Goal: Task Accomplishment & Management: Manage account settings

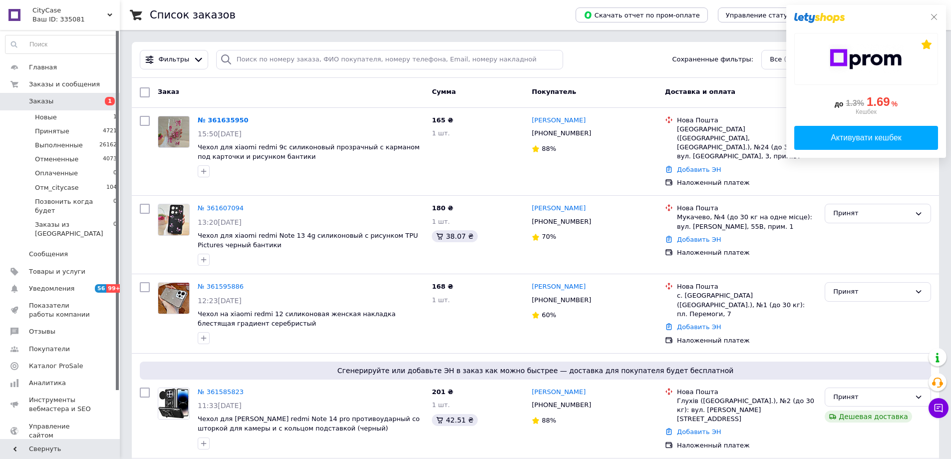
click at [934, 17] on icon at bounding box center [934, 17] width 8 height 8
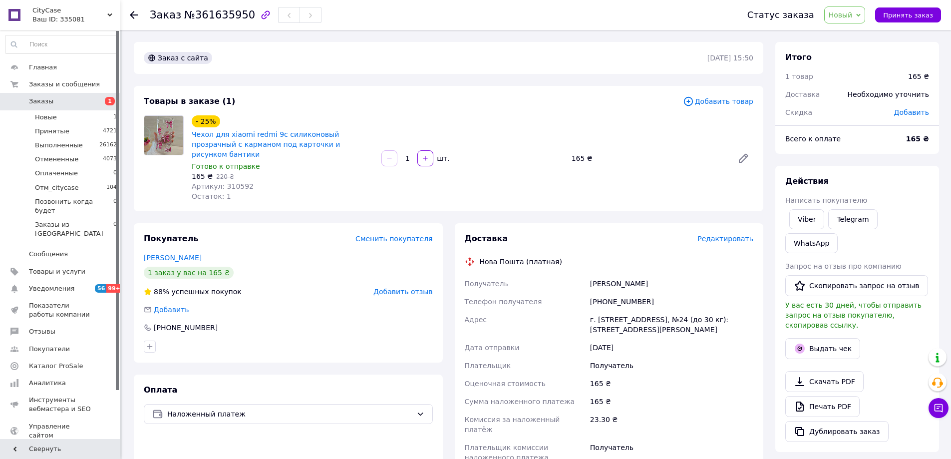
click at [632, 293] on div "[PHONE_NUMBER]" at bounding box center [671, 302] width 167 height 18
click at [632, 293] on div "+380952586725" at bounding box center [671, 302] width 167 height 18
copy div "380952586725"
click at [861, 216] on link "Telegram" at bounding box center [853, 219] width 49 height 20
click at [838, 233] on link "WhatsApp" at bounding box center [812, 243] width 52 height 20
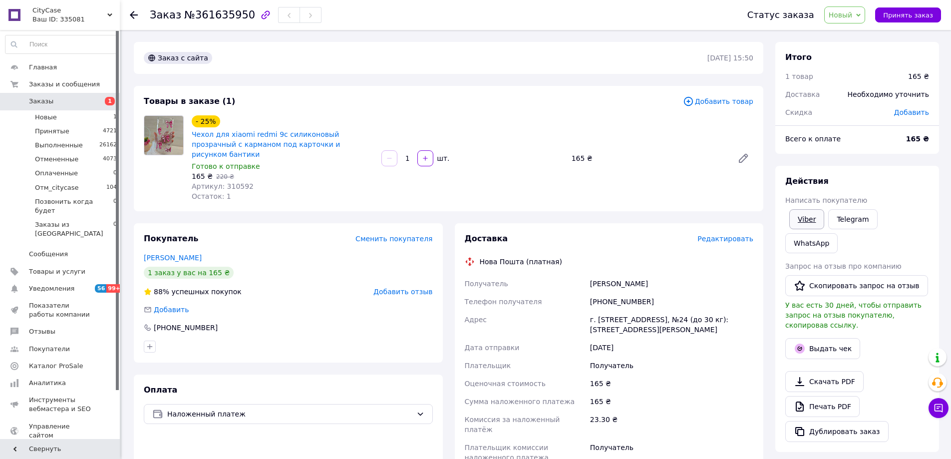
click at [808, 215] on link "Viber" at bounding box center [807, 219] width 35 height 20
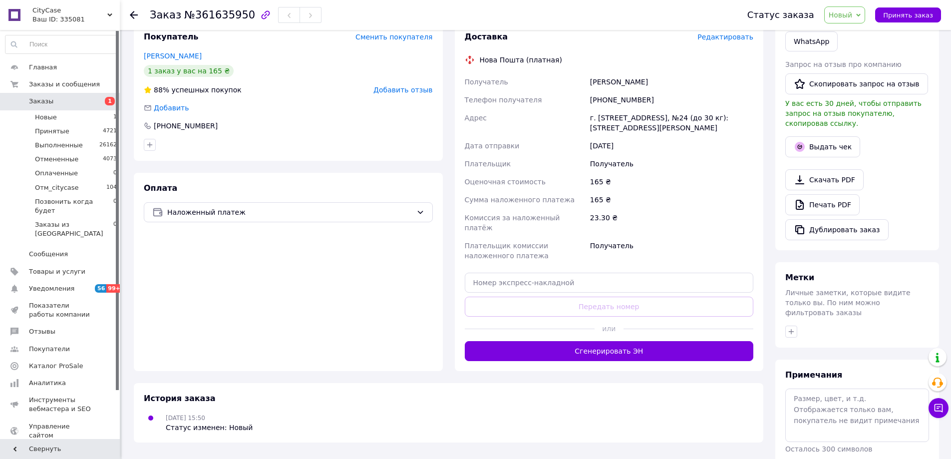
scroll to position [203, 0]
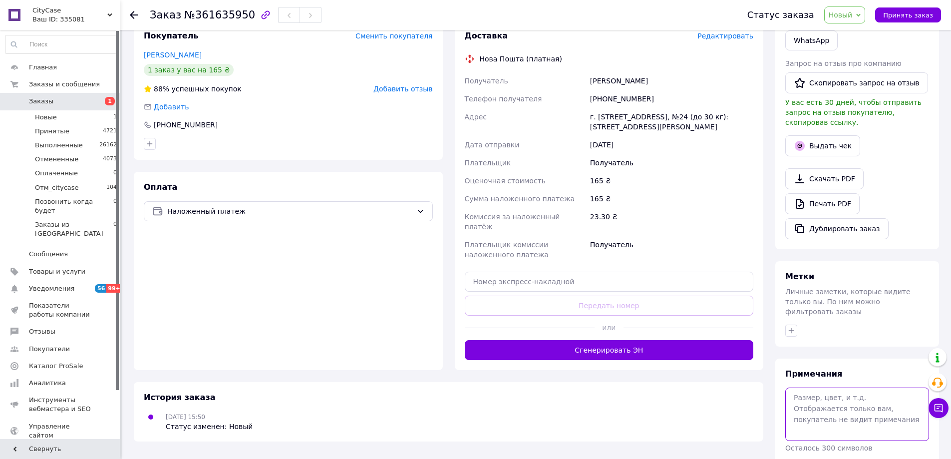
drag, startPoint x: 830, startPoint y: 375, endPoint x: 846, endPoint y: 376, distance: 16.0
click at [830, 388] on textarea at bounding box center [858, 414] width 144 height 53
type textarea "не бер тр"
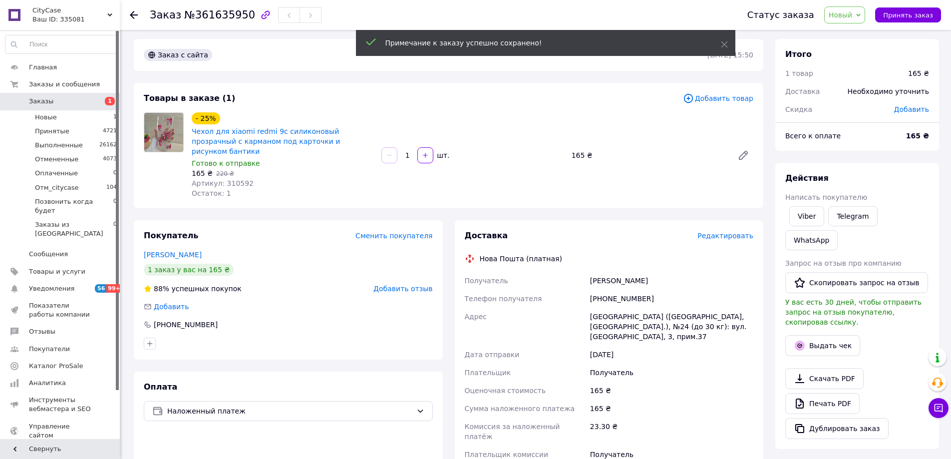
scroll to position [0, 0]
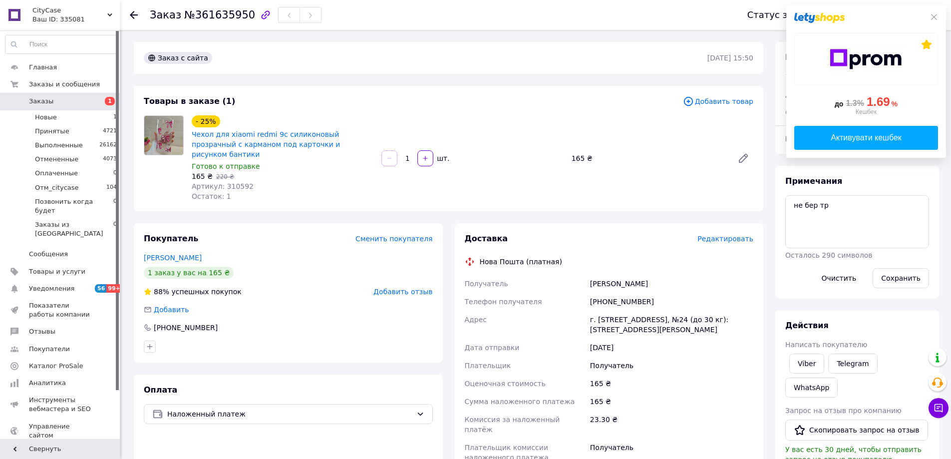
click at [622, 293] on div "+380952586725" at bounding box center [671, 302] width 167 height 18
click at [622, 293] on div "[PHONE_NUMBER]" at bounding box center [671, 302] width 167 height 18
copy div "380952586725"
click at [211, 18] on span "№361635950" at bounding box center [219, 15] width 71 height 12
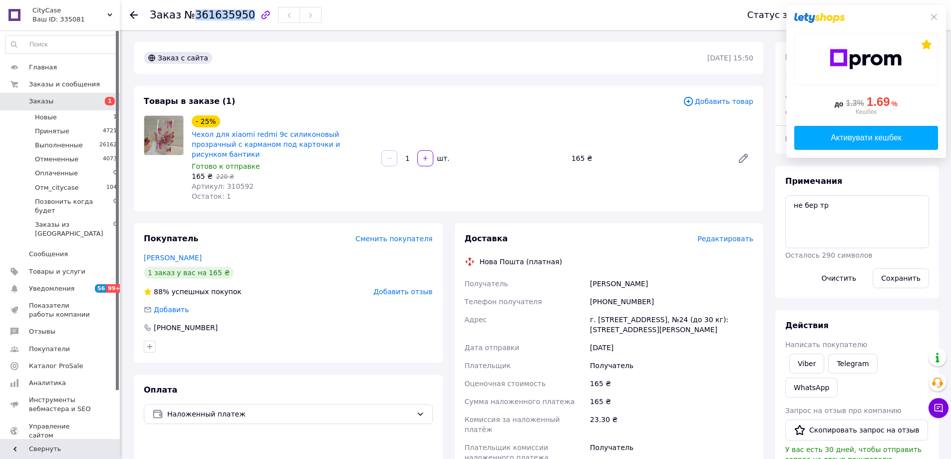
copy span "361635950"
click at [848, 211] on textarea "не бер тр" at bounding box center [858, 221] width 144 height 53
type textarea "не бер тр с"
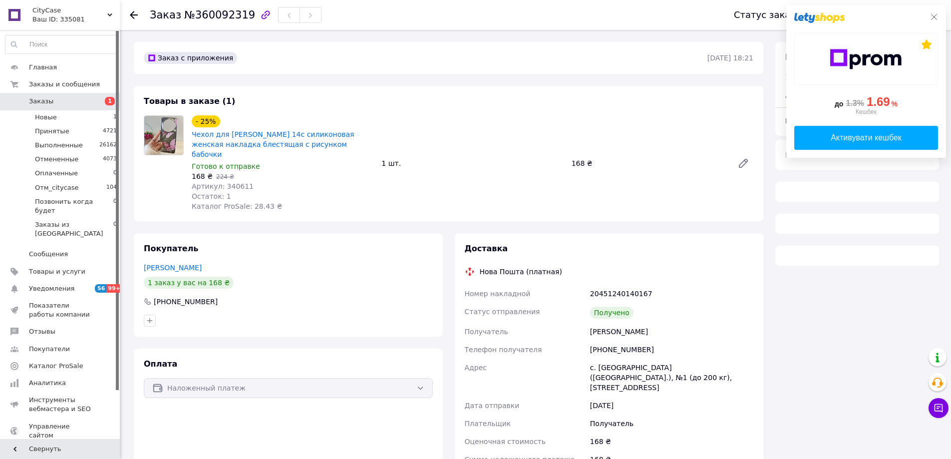
click at [932, 16] on icon at bounding box center [934, 17] width 8 height 8
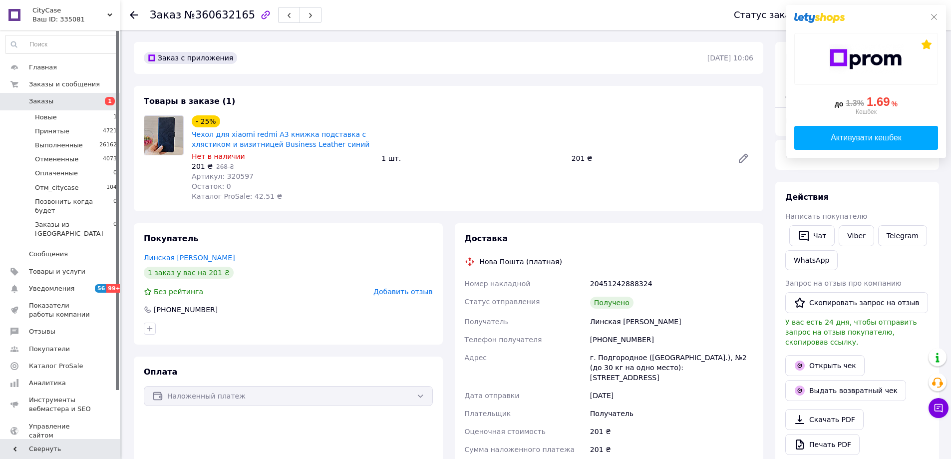
click at [936, 15] on icon at bounding box center [934, 17] width 6 height 6
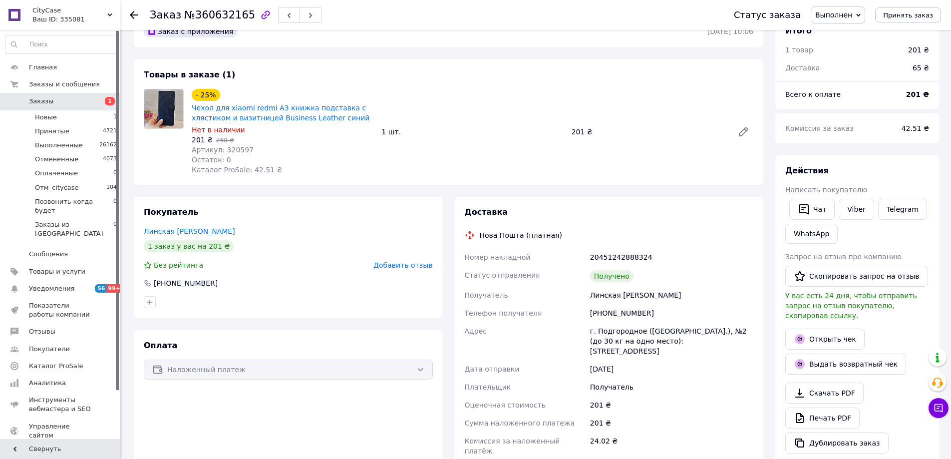
scroll to position [66, 0]
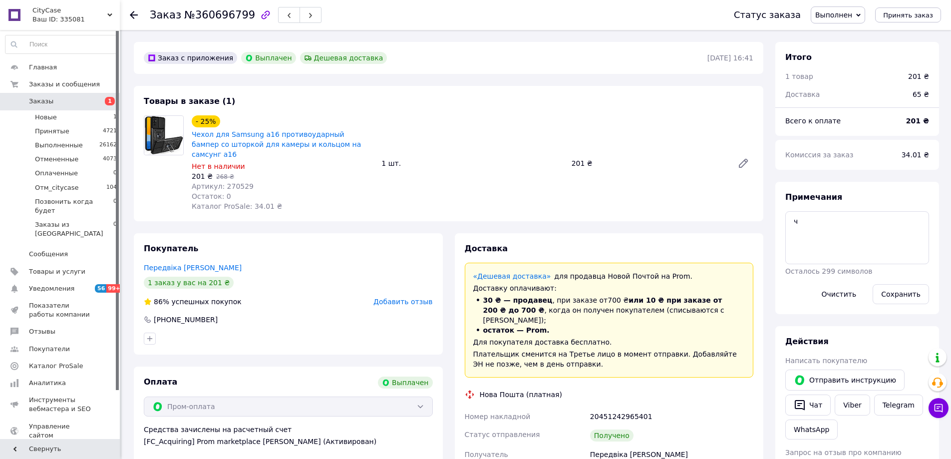
scroll to position [120, 0]
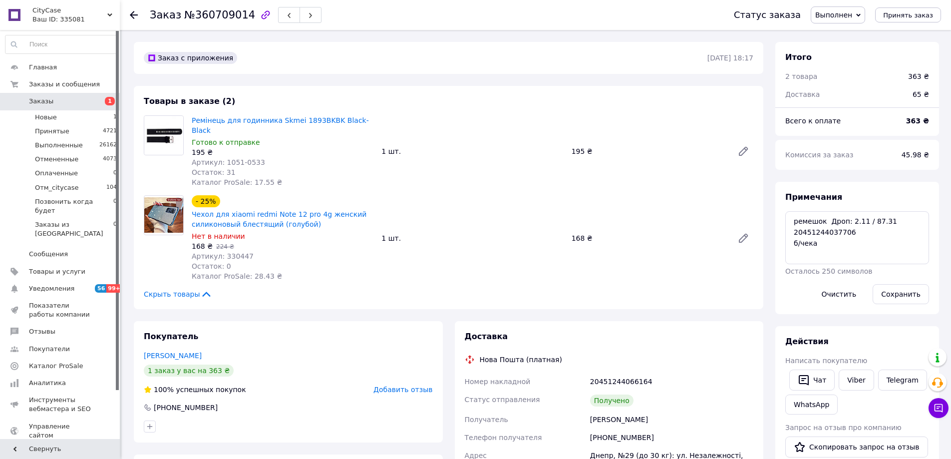
scroll to position [14, 0]
click at [829, 234] on textarea "ремешок Дроп: 2.11 / 87.31 20451244037706 б/чека" at bounding box center [858, 237] width 144 height 53
click at [855, 230] on textarea "ремешок Дроп: 2.11 / 87.31 20451244037706 б/чека" at bounding box center [858, 237] width 144 height 53
click at [854, 237] on textarea "ремешок Дроп: 2.11 / 87.31 20451244037706 б/чека" at bounding box center [858, 237] width 144 height 53
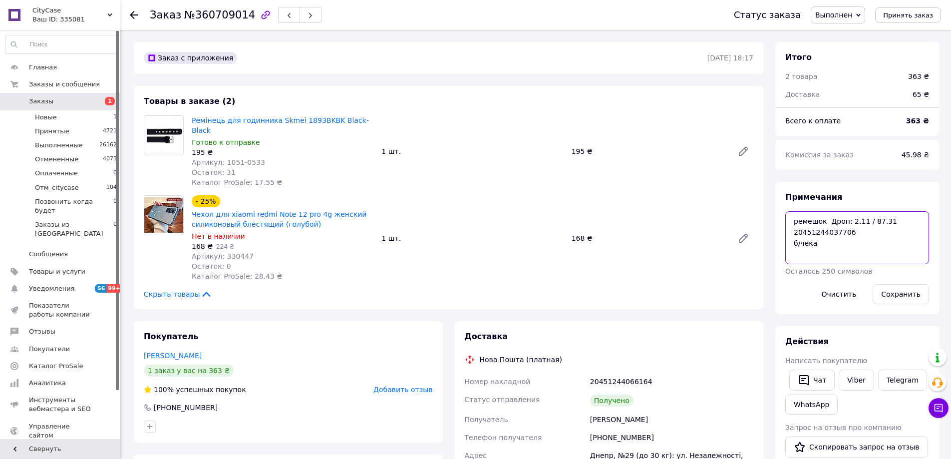
click at [847, 242] on textarea "ремешок Дроп: 2.11 / 87.31 20451244037706 б/чека" at bounding box center [858, 237] width 144 height 53
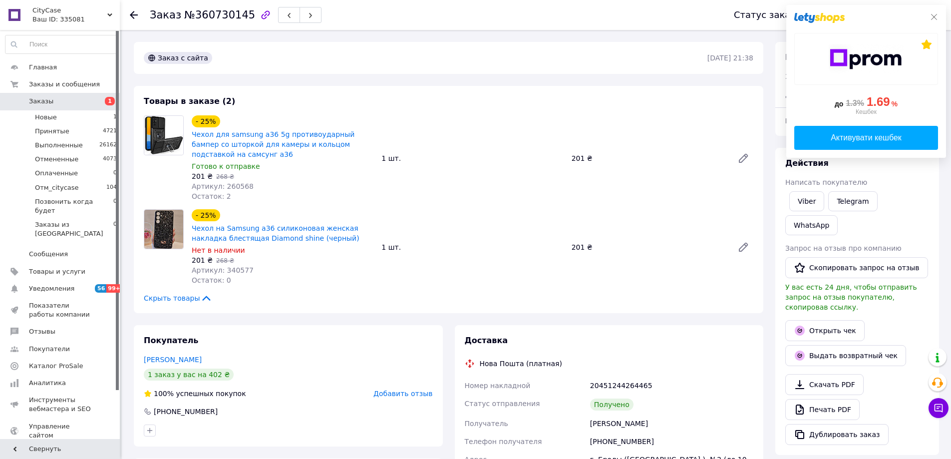
click at [934, 14] on icon at bounding box center [934, 17] width 8 height 8
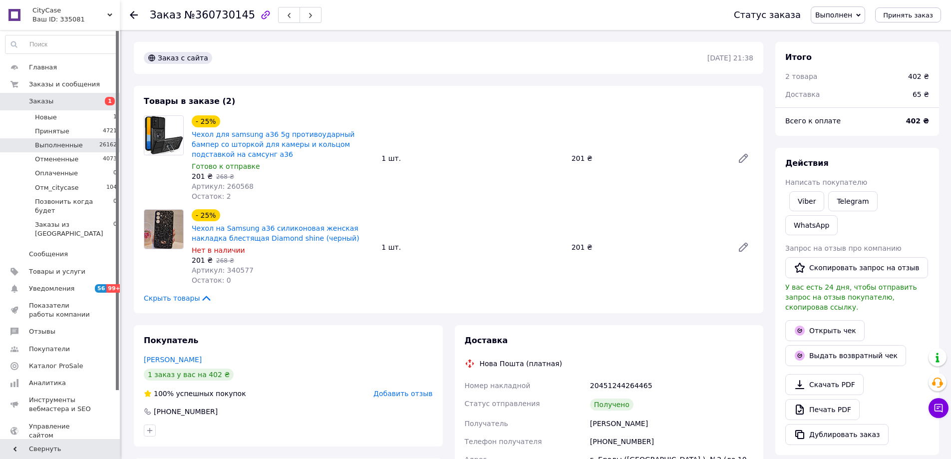
click at [72, 142] on span "Выполненные" at bounding box center [59, 145] width 48 height 9
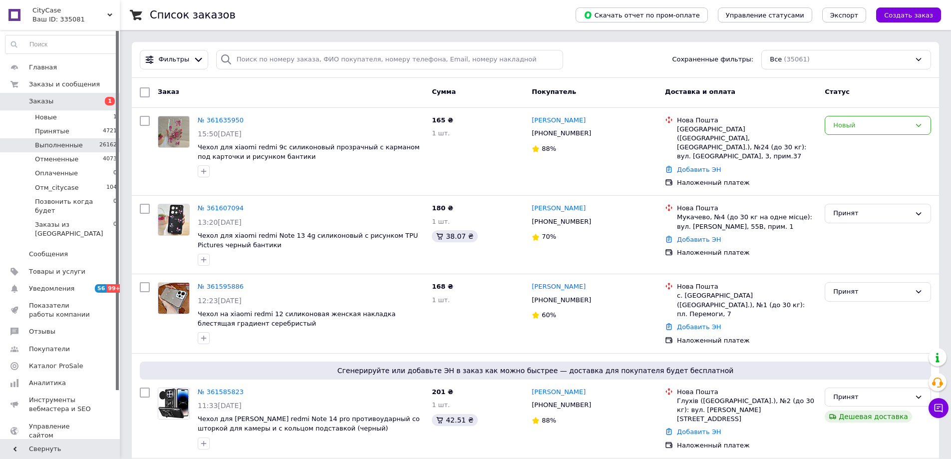
click at [67, 147] on span "Выполненные" at bounding box center [59, 145] width 48 height 9
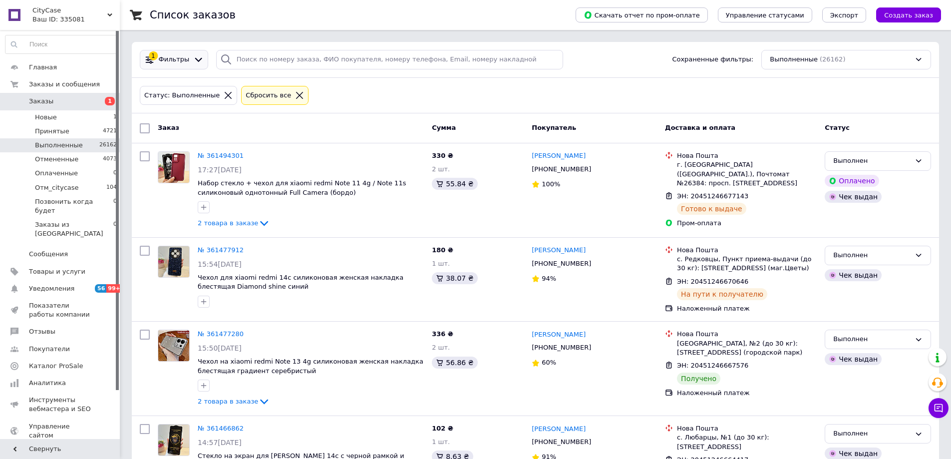
click at [196, 56] on icon at bounding box center [198, 59] width 10 height 10
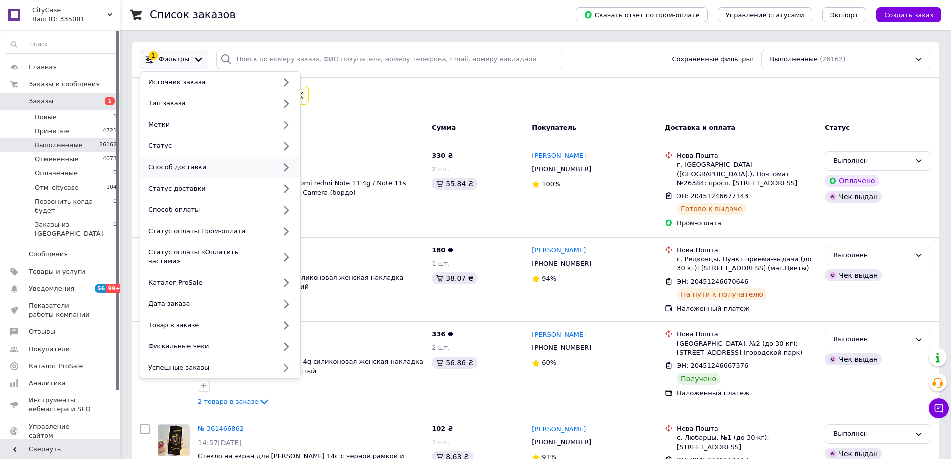
click at [205, 166] on div "Способ доставки" at bounding box center [209, 167] width 131 height 9
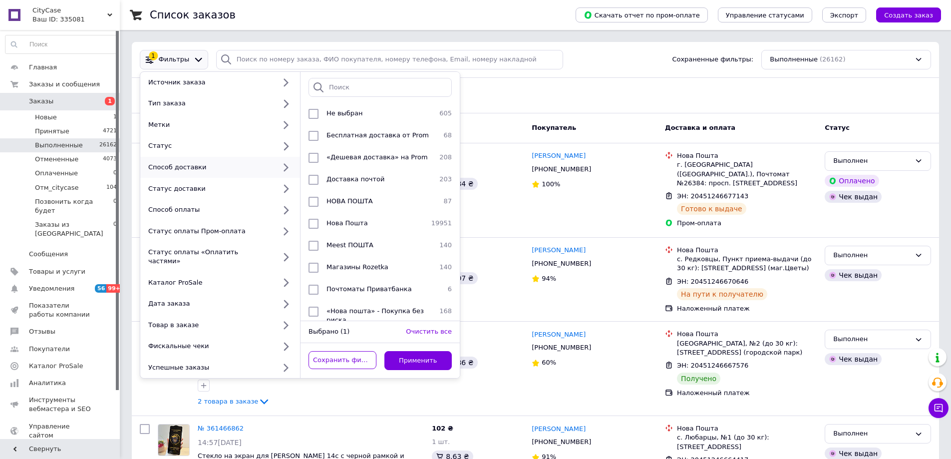
click at [188, 168] on div "Способ доставки" at bounding box center [209, 167] width 131 height 9
click at [186, 187] on div "Статус доставки" at bounding box center [209, 188] width 131 height 9
click at [376, 222] on div "Нова Пошта" at bounding box center [375, 224] width 105 height 10
checkbox input "true"
click at [432, 351] on button "Применить" at bounding box center [419, 360] width 68 height 19
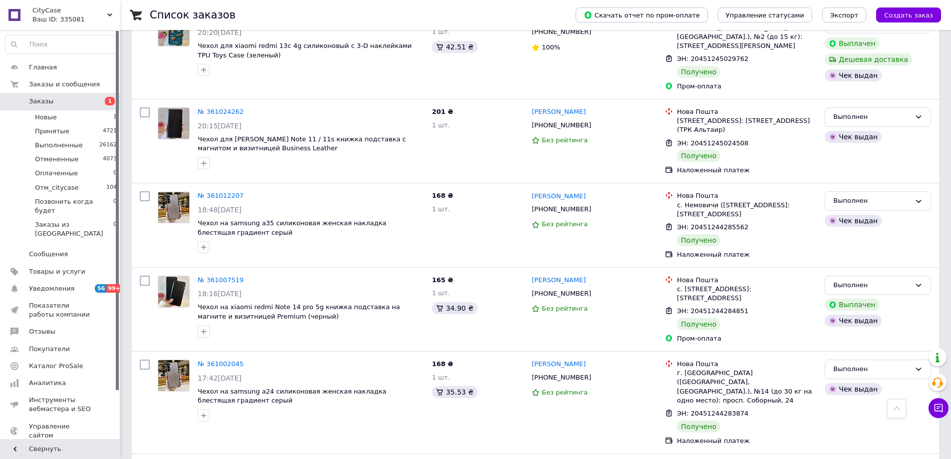
scroll to position [2121, 0]
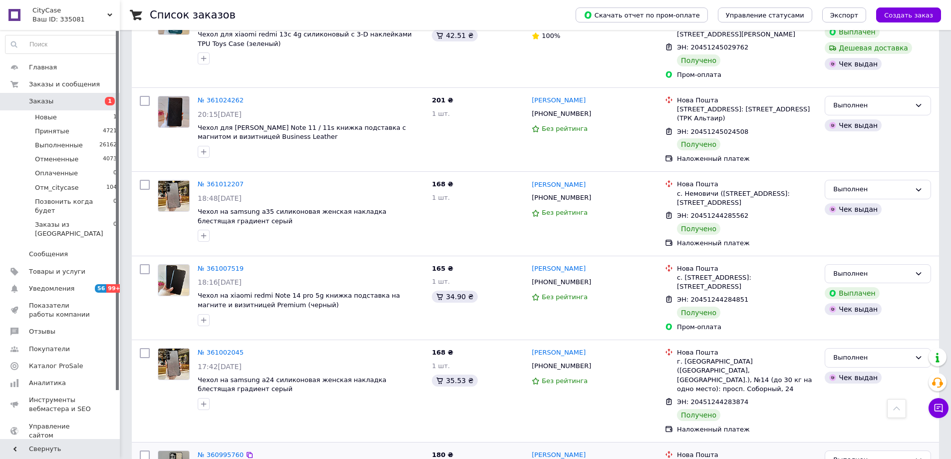
click at [360, 450] on div "№ 360995760" at bounding box center [311, 455] width 228 height 11
copy span "20451244282735"
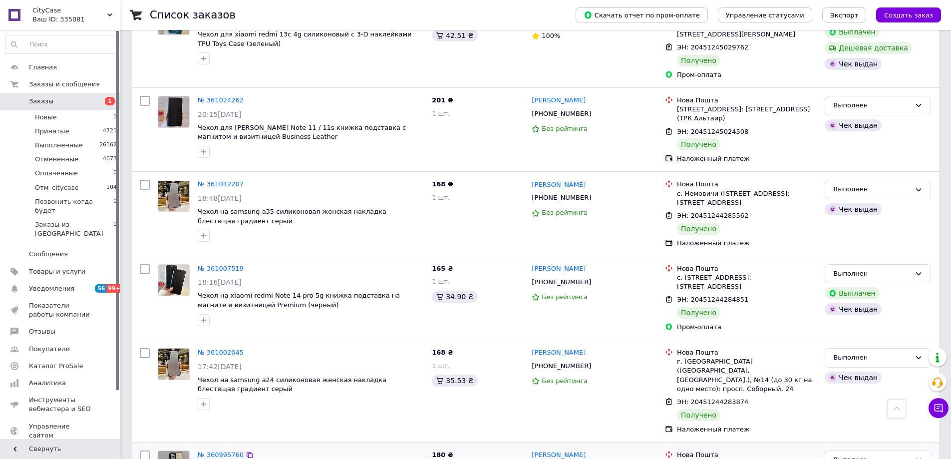
click at [563, 458] on div "[PHONE_NUMBER]" at bounding box center [561, 468] width 63 height 13
copy div "380639898351"
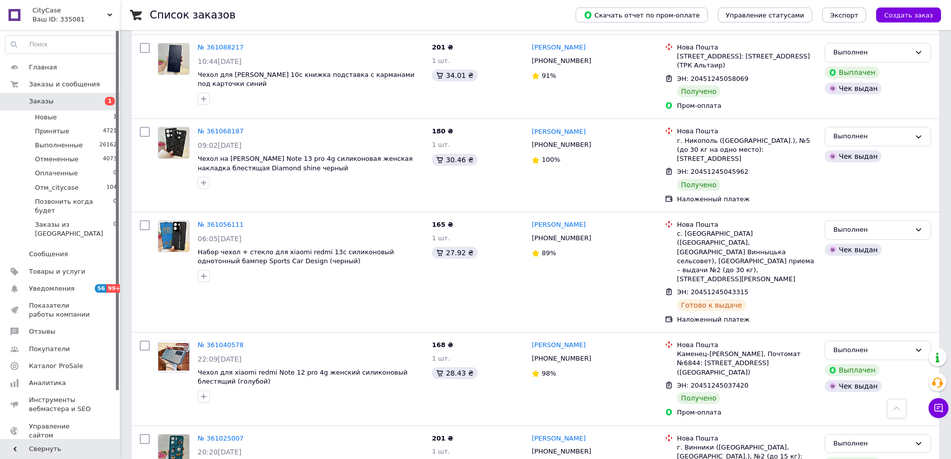
scroll to position [1688, 0]
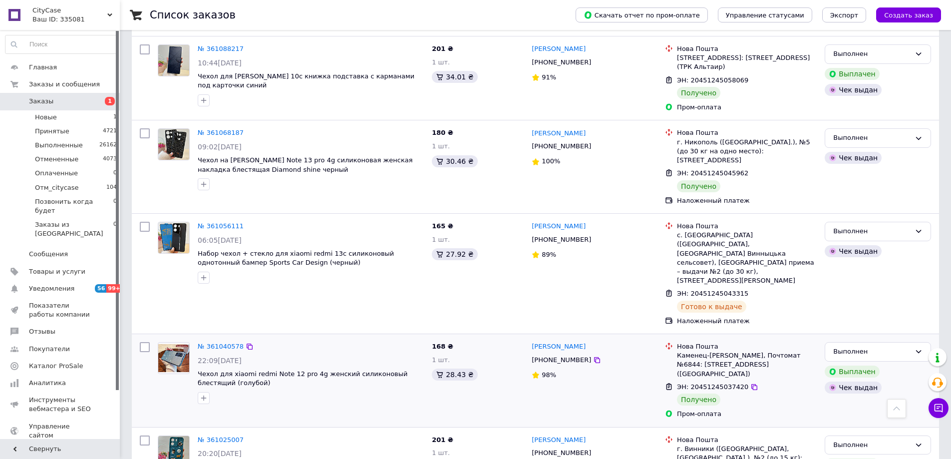
click at [596, 366] on div "Антон Філінов +380962578115 98%" at bounding box center [594, 380] width 133 height 85
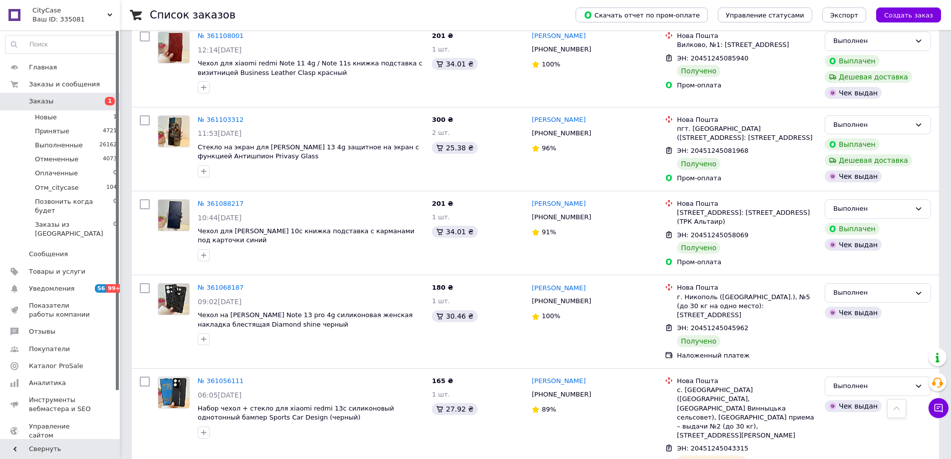
scroll to position [1521, 0]
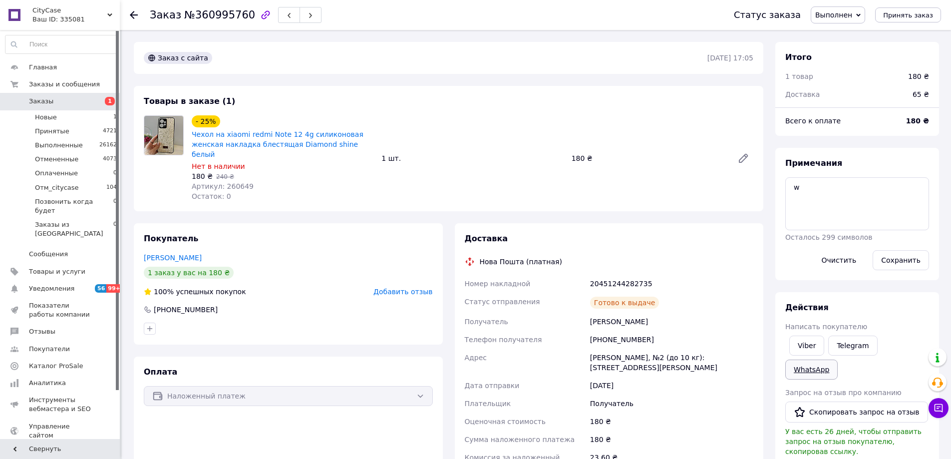
click at [838, 360] on link "WhatsApp" at bounding box center [812, 370] width 52 height 20
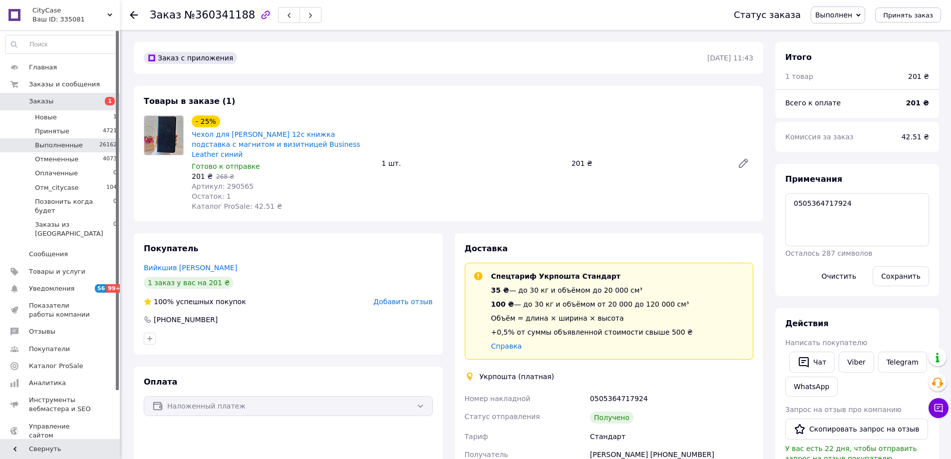
click at [69, 145] on span "Выполненные" at bounding box center [59, 145] width 48 height 9
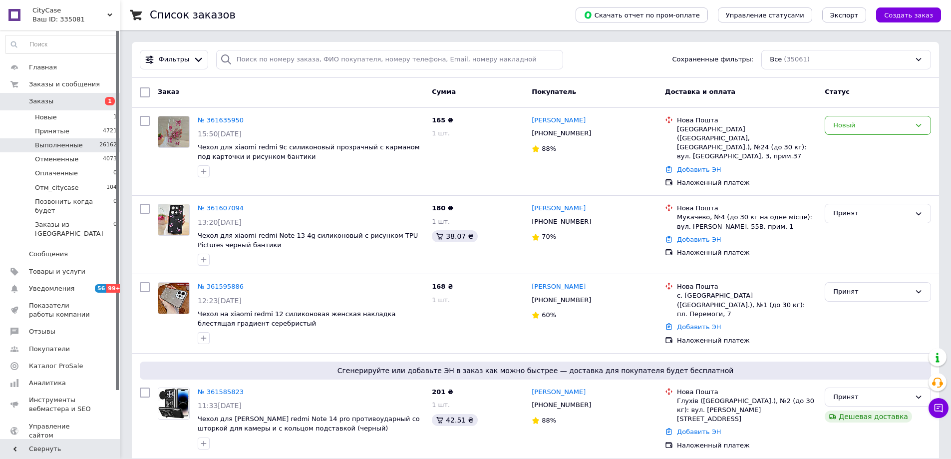
click at [58, 145] on span "Выполненные" at bounding box center [59, 145] width 48 height 9
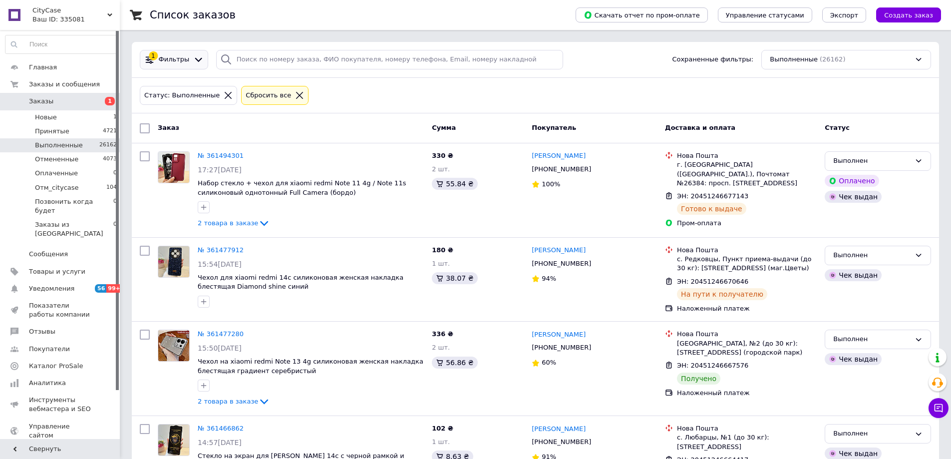
click at [193, 56] on icon at bounding box center [198, 59] width 10 height 10
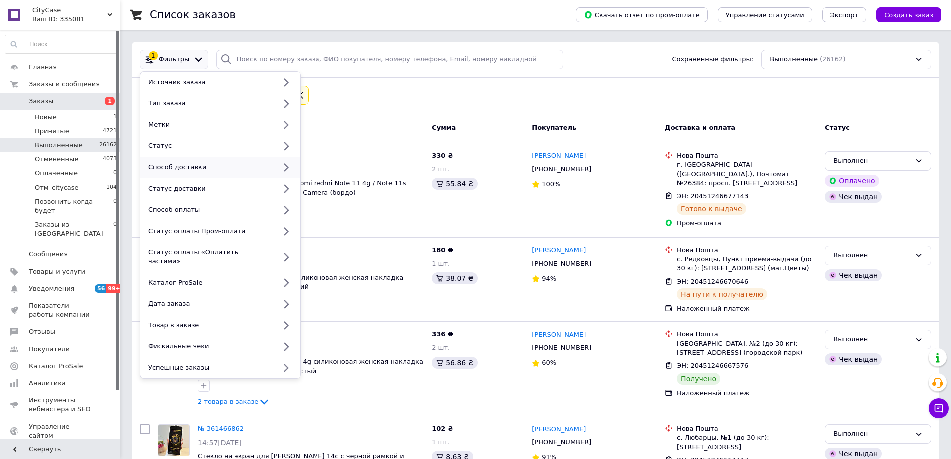
click at [187, 161] on div "Способ доставки" at bounding box center [220, 167] width 160 height 21
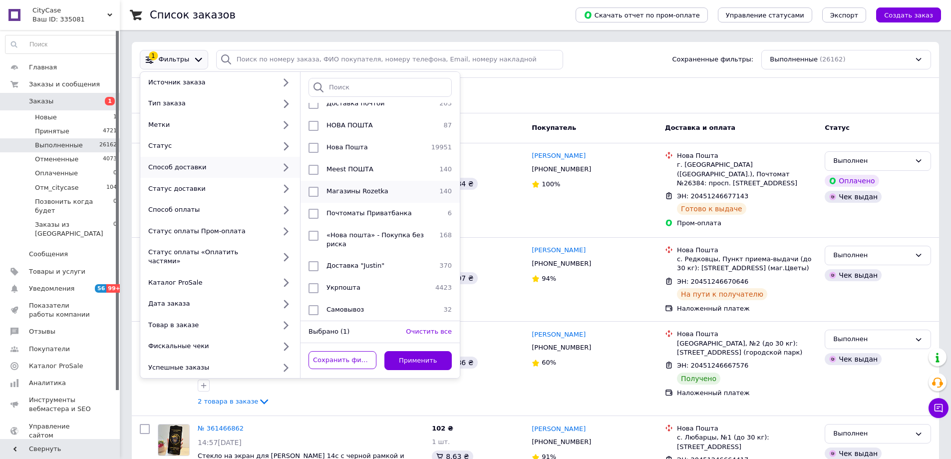
scroll to position [85, 0]
click at [359, 283] on div "Укрпошта" at bounding box center [377, 288] width 109 height 10
checkbox input "true"
click at [442, 352] on button "Применить" at bounding box center [419, 360] width 68 height 19
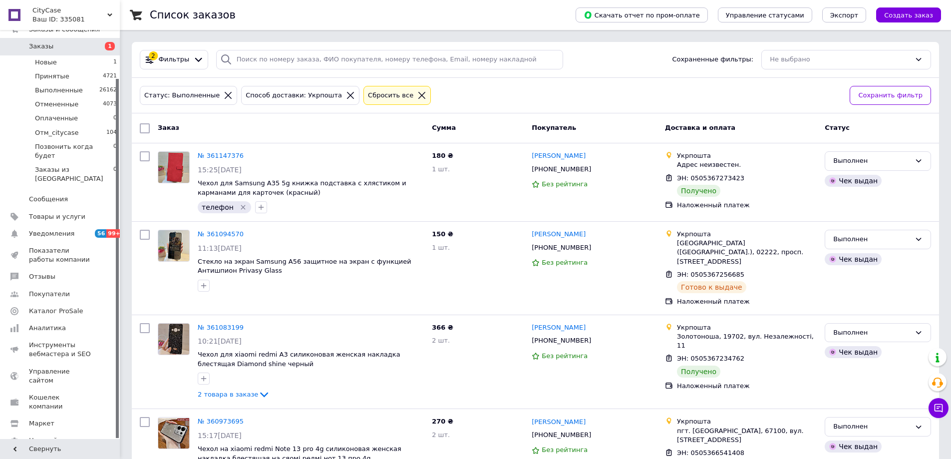
click at [346, 96] on icon at bounding box center [350, 95] width 9 height 9
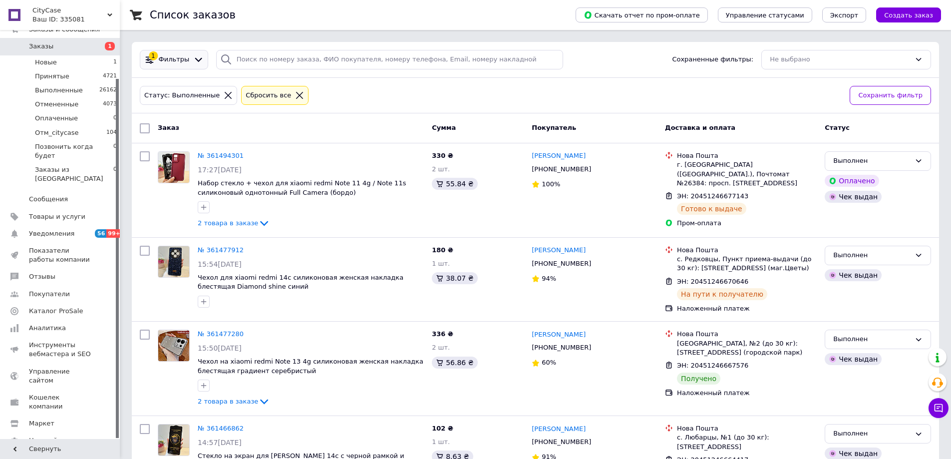
click at [194, 63] on icon at bounding box center [198, 59] width 10 height 10
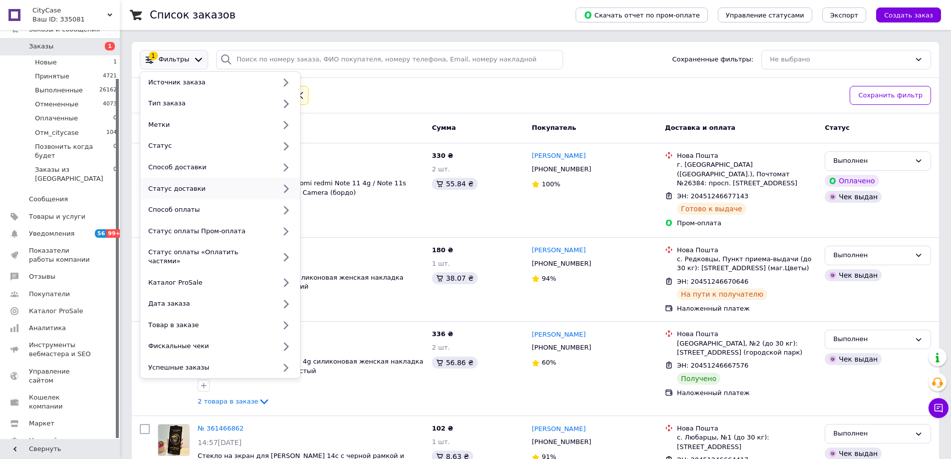
click at [206, 185] on div "Статус доставки" at bounding box center [209, 188] width 131 height 9
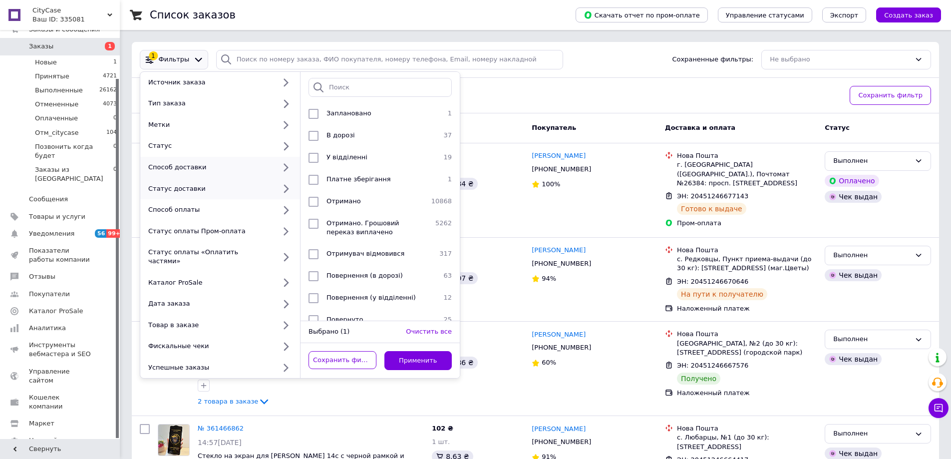
click at [208, 171] on div "Способ доставки" at bounding box center [209, 167] width 131 height 9
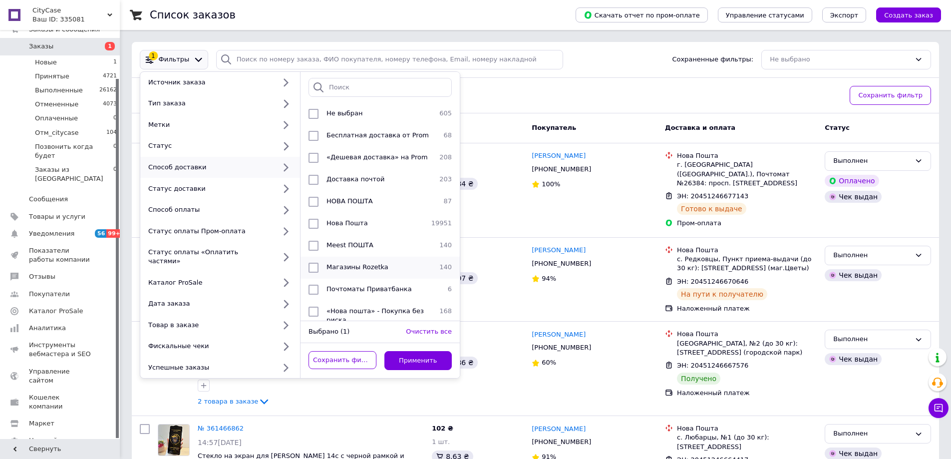
click at [367, 268] on span "Магазины Rozetka" at bounding box center [358, 266] width 62 height 7
checkbox input "true"
click at [423, 351] on button "Применить" at bounding box center [419, 360] width 68 height 19
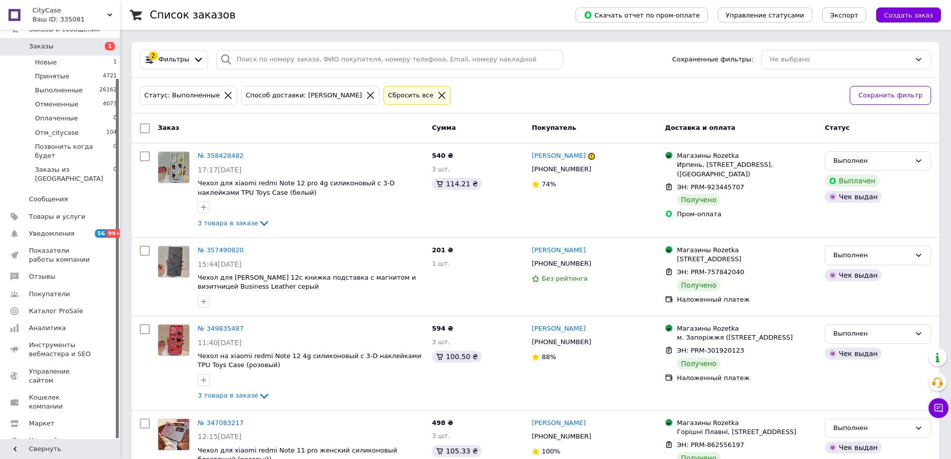
click at [366, 95] on icon at bounding box center [370, 95] width 9 height 9
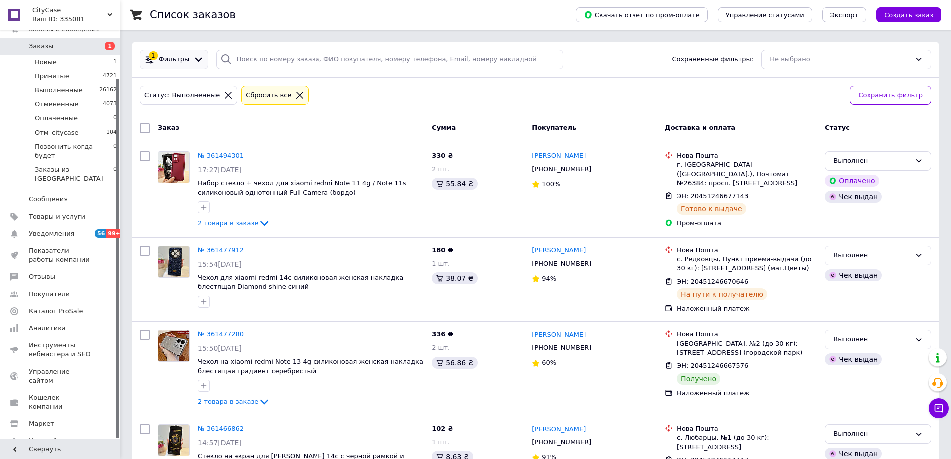
click at [196, 60] on icon at bounding box center [198, 59] width 10 height 10
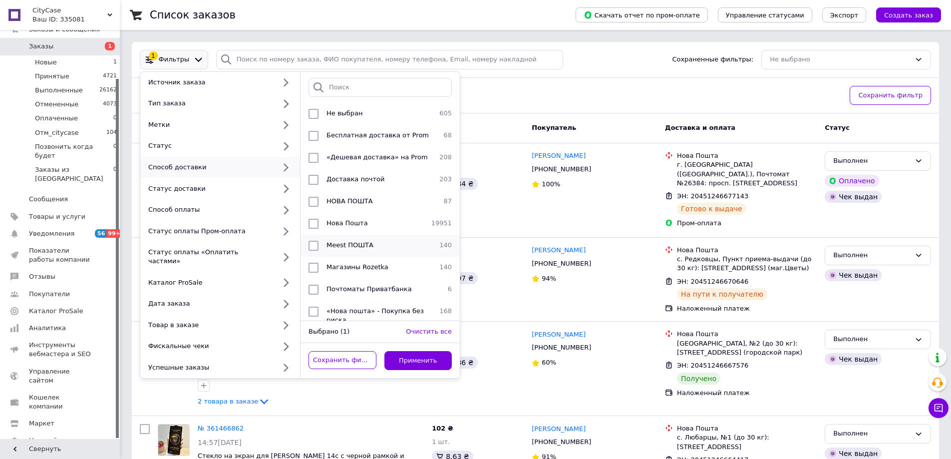
click at [337, 240] on li "Meest ПОШТА 140" at bounding box center [380, 246] width 159 height 22
checkbox input "true"
click at [430, 351] on button "Применить" at bounding box center [419, 360] width 68 height 19
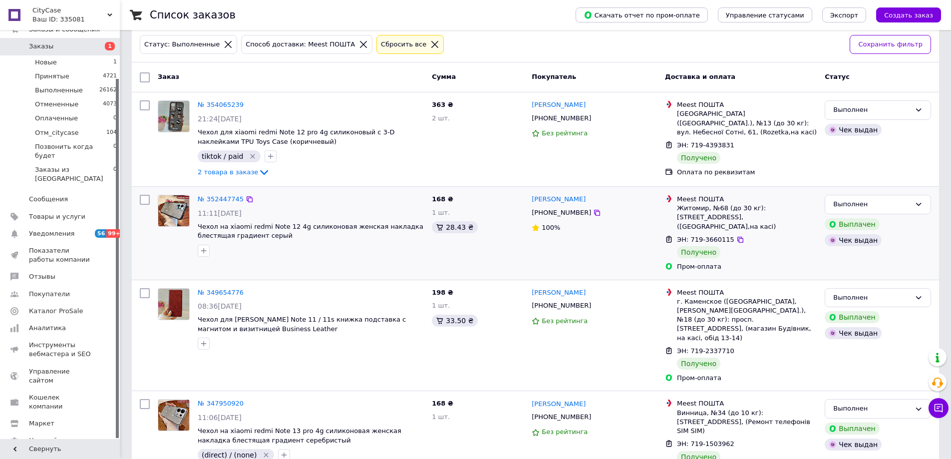
scroll to position [33, 0]
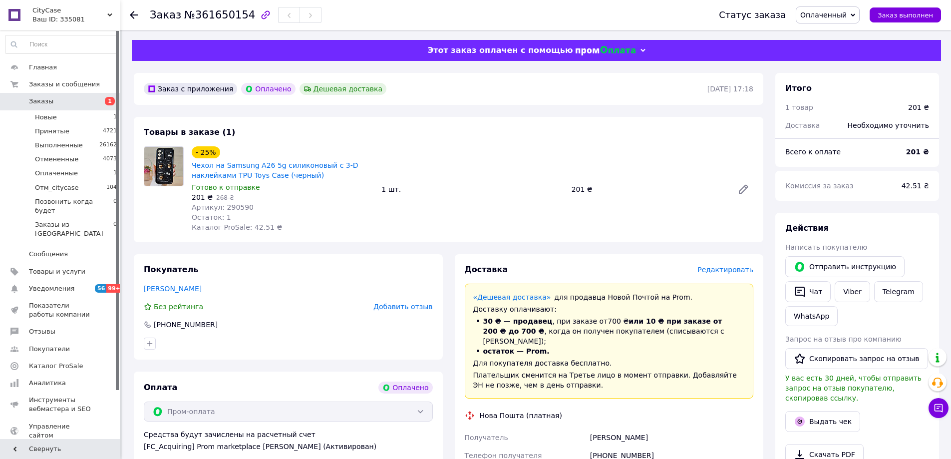
click at [839, 16] on span "Оплаченный" at bounding box center [824, 15] width 46 height 8
click at [844, 31] on li "Принят" at bounding box center [842, 34] width 90 height 15
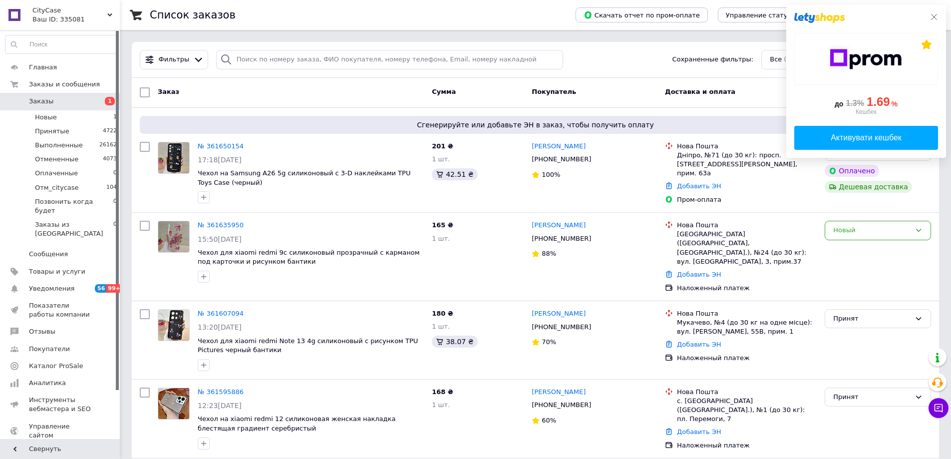
click at [934, 17] on icon at bounding box center [934, 17] width 8 height 8
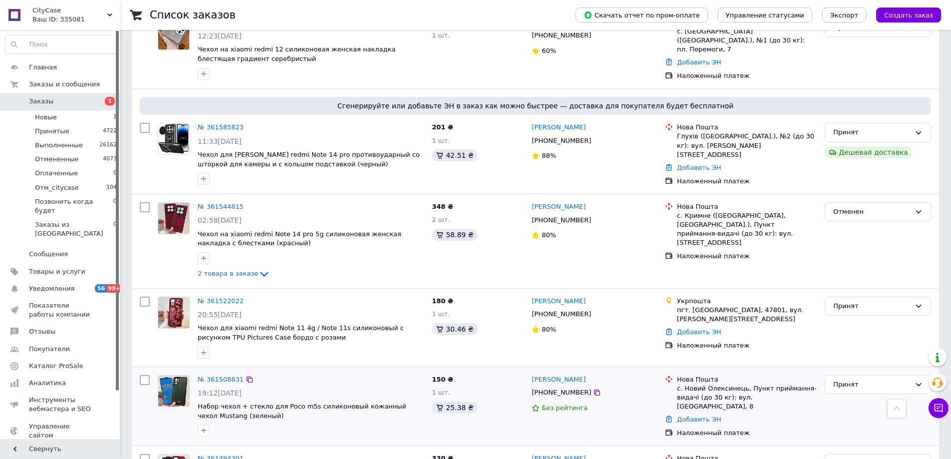
scroll to position [366, 0]
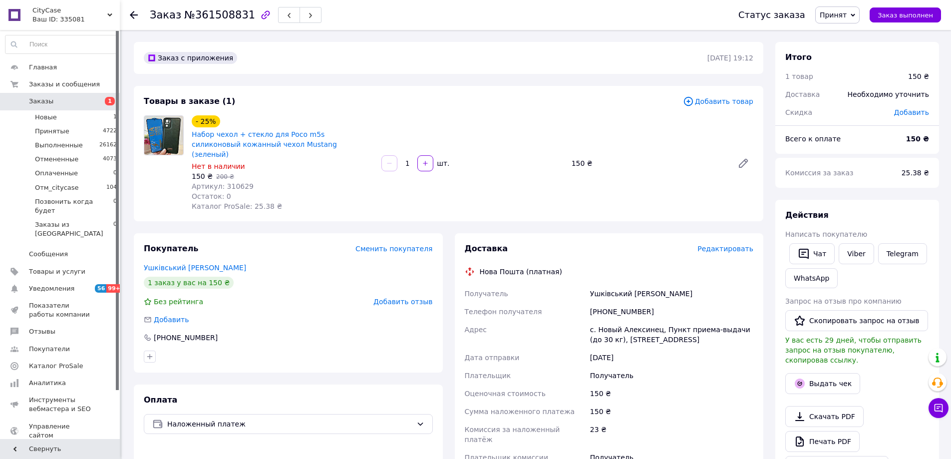
click at [731, 245] on span "Редактировать" at bounding box center [726, 249] width 56 height 8
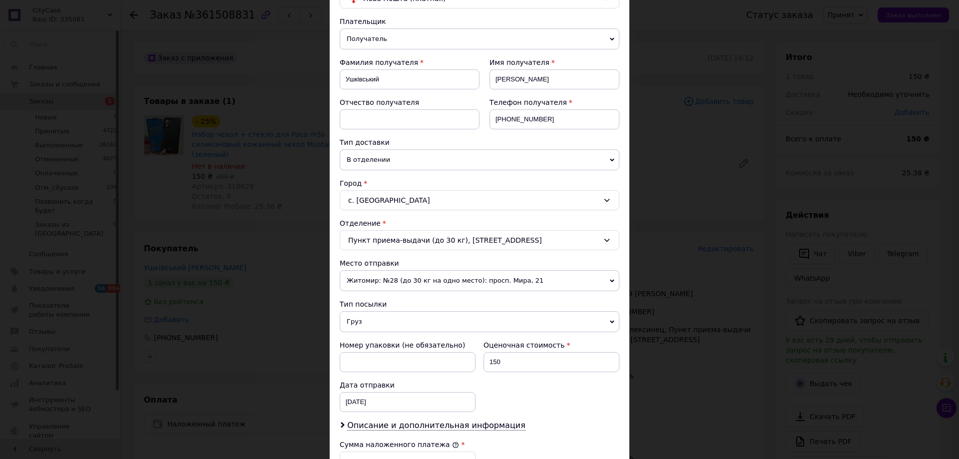
scroll to position [100, 0]
click at [374, 313] on span "Груз" at bounding box center [480, 320] width 280 height 21
click at [359, 336] on li "Документы" at bounding box center [480, 340] width 280 height 15
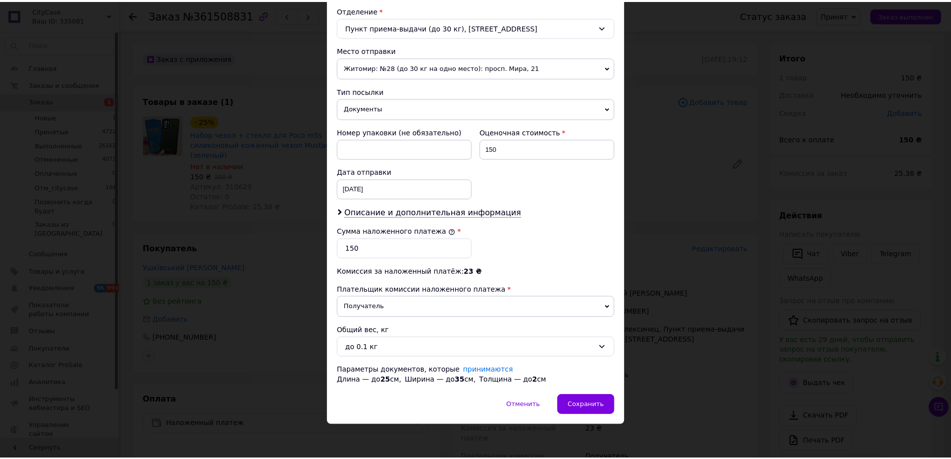
scroll to position [313, 0]
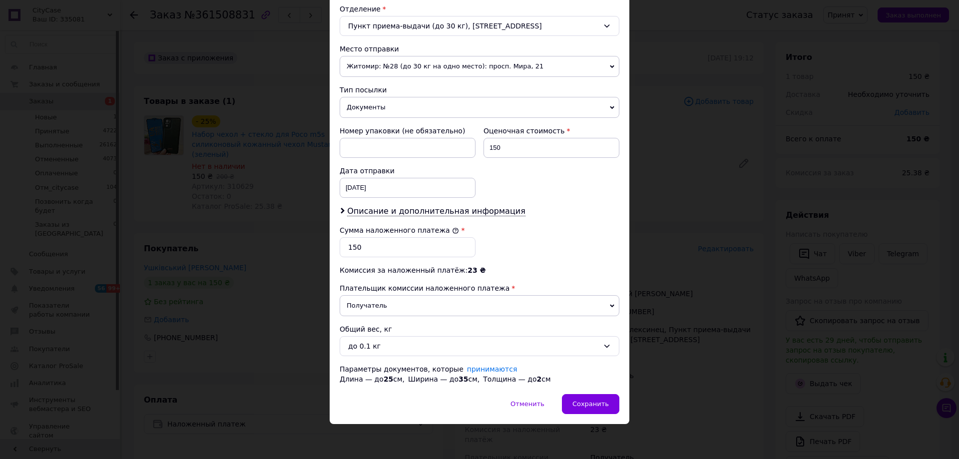
click at [388, 335] on div "Плательщик Получатель Отправитель Фамилия получателя Ушківський Имя получателя …" at bounding box center [480, 93] width 280 height 582
click at [383, 343] on div "до 0.1 кг" at bounding box center [473, 346] width 251 height 11
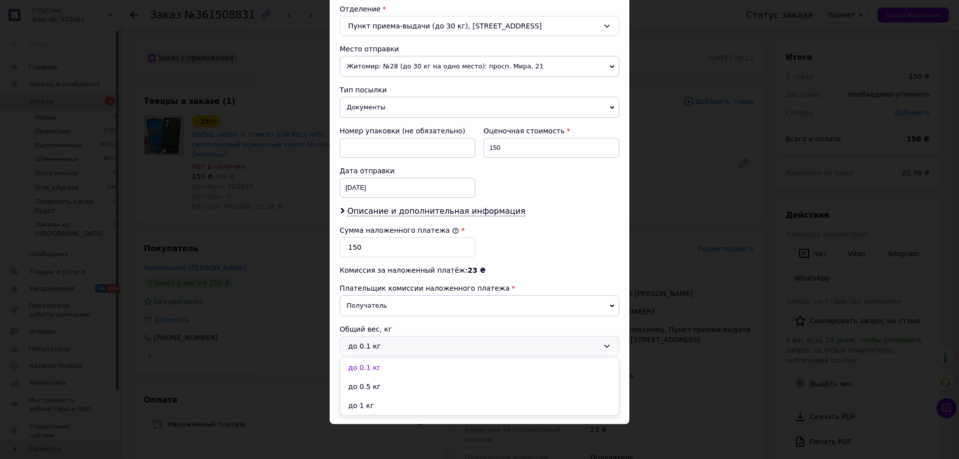
click at [359, 404] on li "до 1 кг" at bounding box center [479, 405] width 279 height 19
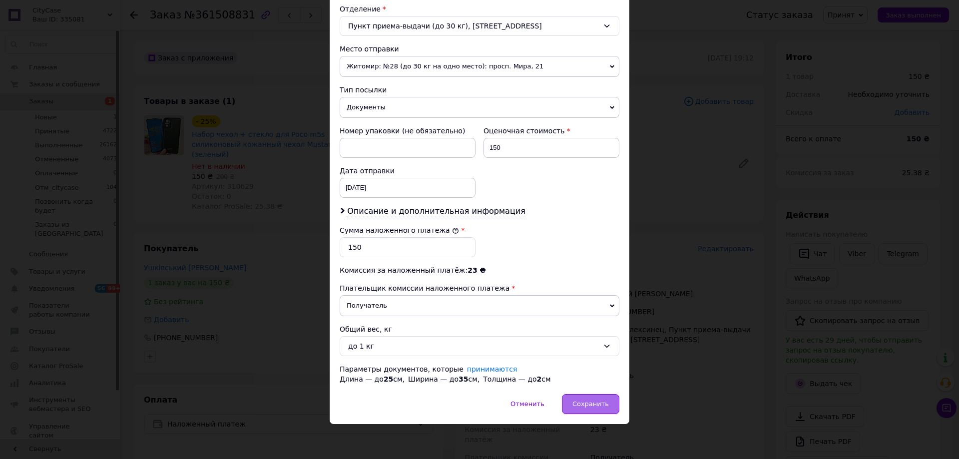
click at [591, 402] on span "Сохранить" at bounding box center [590, 403] width 36 height 7
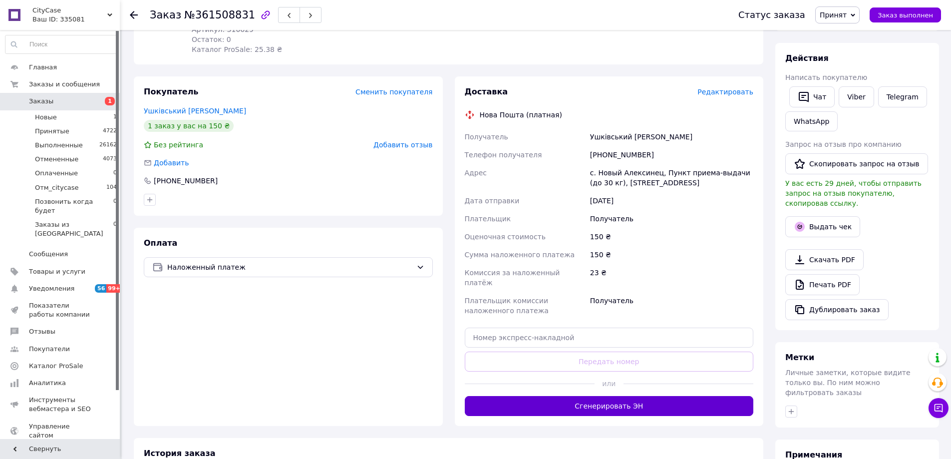
scroll to position [200, 0]
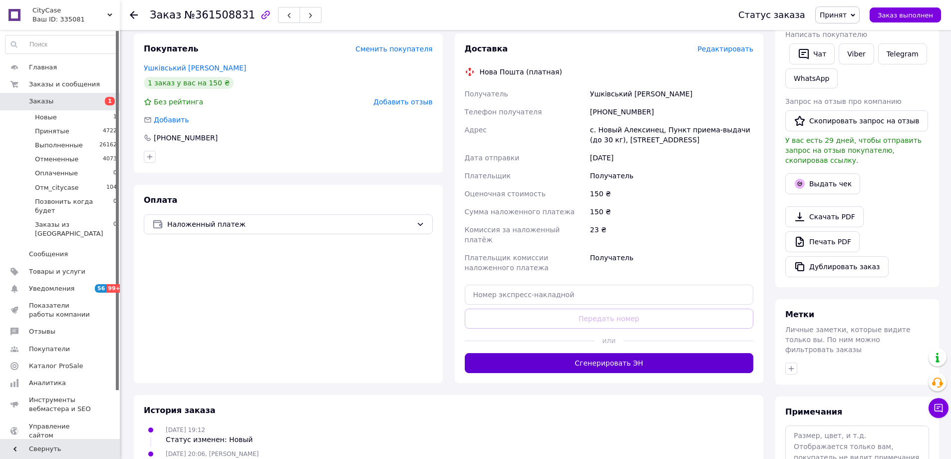
click at [626, 353] on button "Сгенерировать ЭН" at bounding box center [609, 363] width 289 height 20
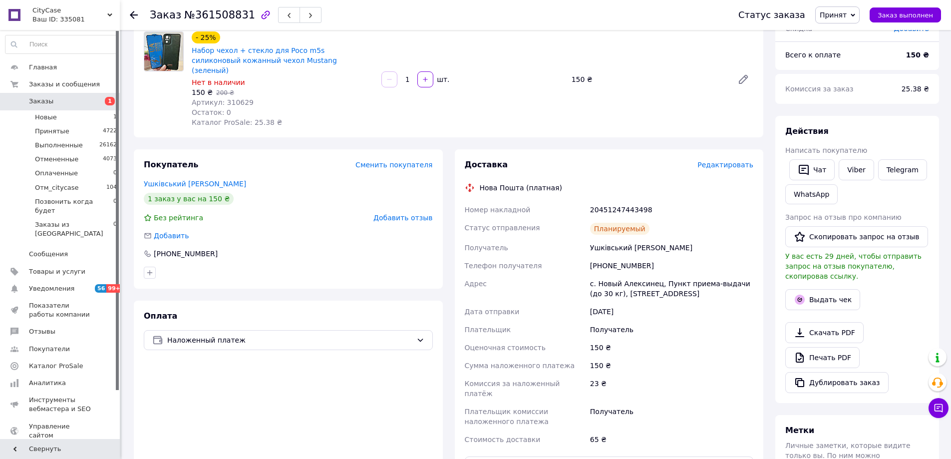
scroll to position [100, 0]
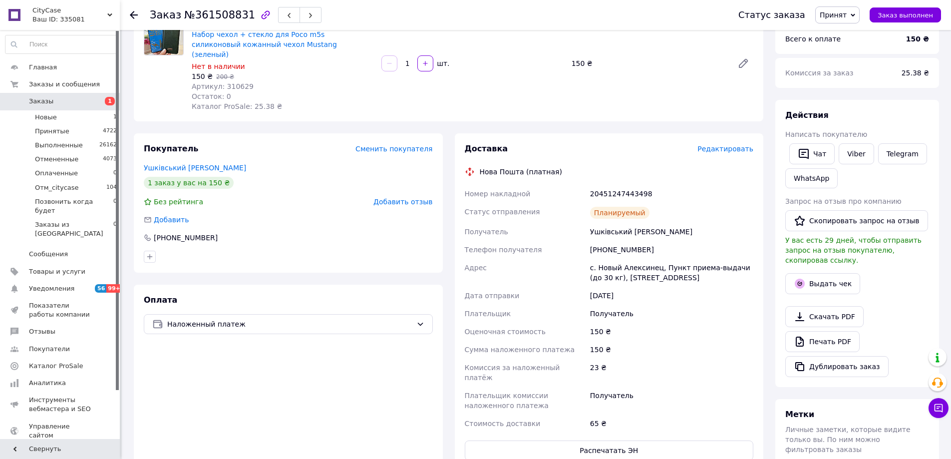
click at [617, 241] on div "+380955619839" at bounding box center [671, 250] width 167 height 18
copy div "380955619839"
click at [904, 156] on link "Telegram" at bounding box center [903, 153] width 49 height 21
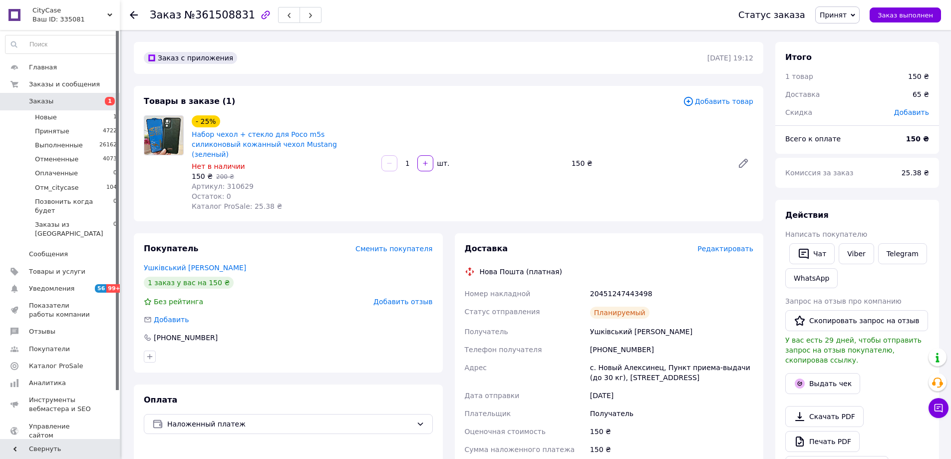
scroll to position [100, 0]
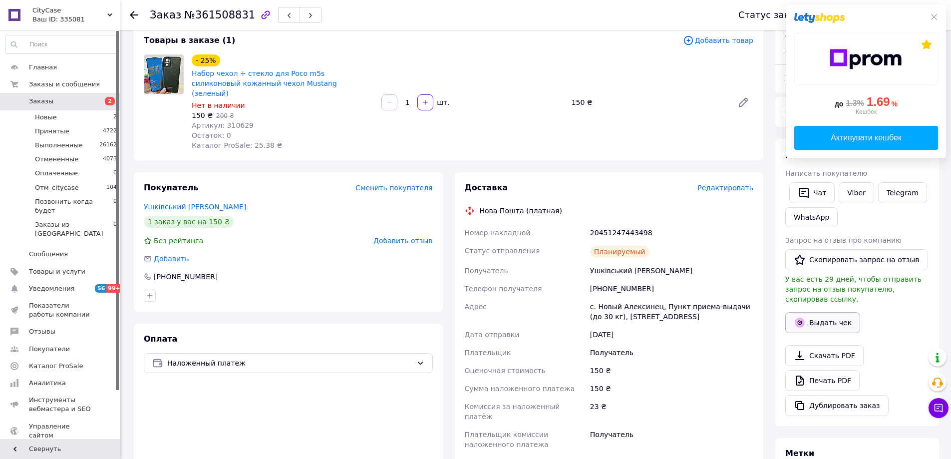
scroll to position [66, 0]
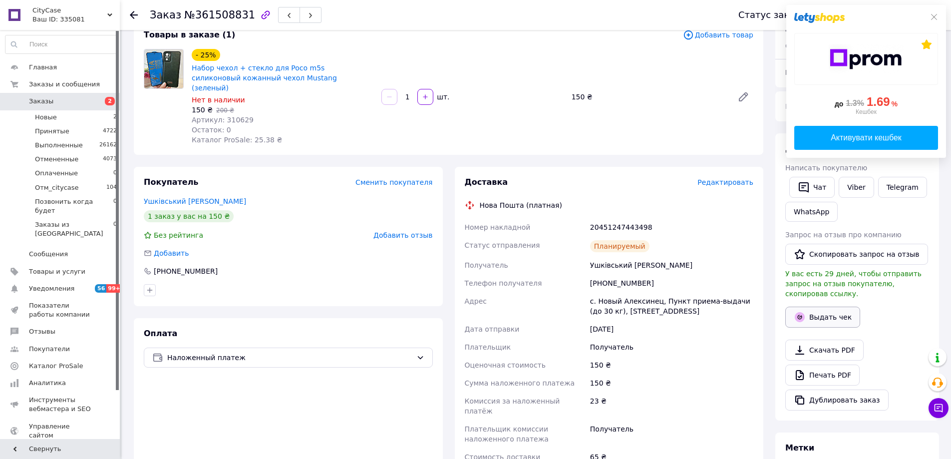
click at [825, 309] on button "Выдать чек" at bounding box center [823, 317] width 75 height 21
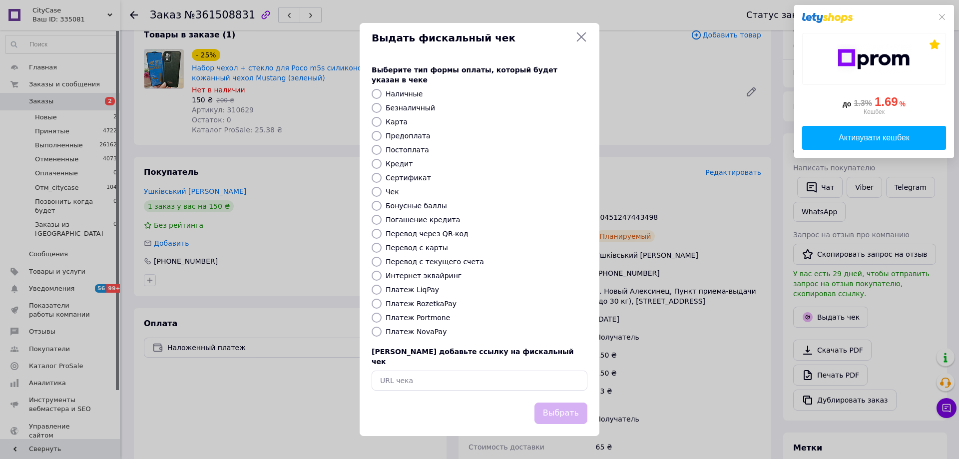
click at [402, 149] on label "Постоплата" at bounding box center [407, 150] width 43 height 8
click at [382, 149] on input "Постоплата" at bounding box center [377, 150] width 10 height 10
radio input "true"
click at [557, 403] on button "Выбрать" at bounding box center [560, 413] width 53 height 21
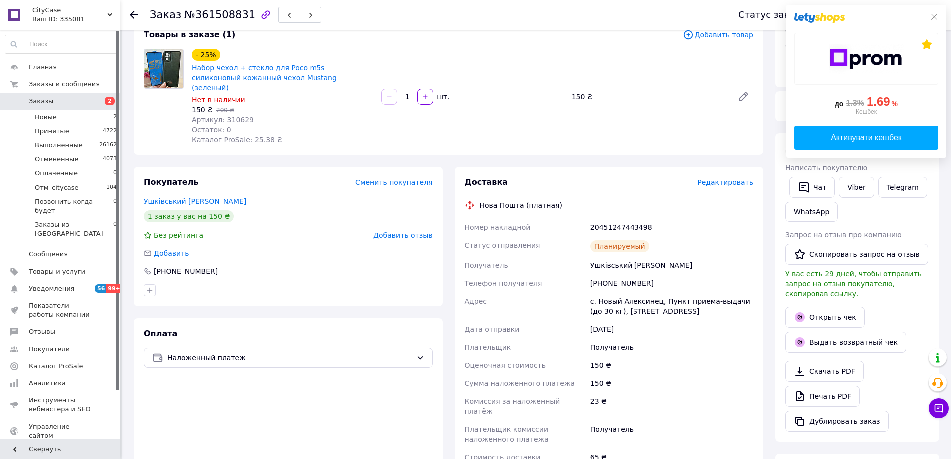
click at [932, 23] on div "до 1.3% 1.69 % Кешбек Активувати кешбек" at bounding box center [867, 86] width 144 height 127
click at [602, 218] on div "20451247443498" at bounding box center [671, 227] width 167 height 18
click at [601, 218] on div "20451247443498" at bounding box center [671, 227] width 167 height 18
copy div "20451247443498"
click at [752, 356] on div "150 ₴" at bounding box center [671, 365] width 167 height 18
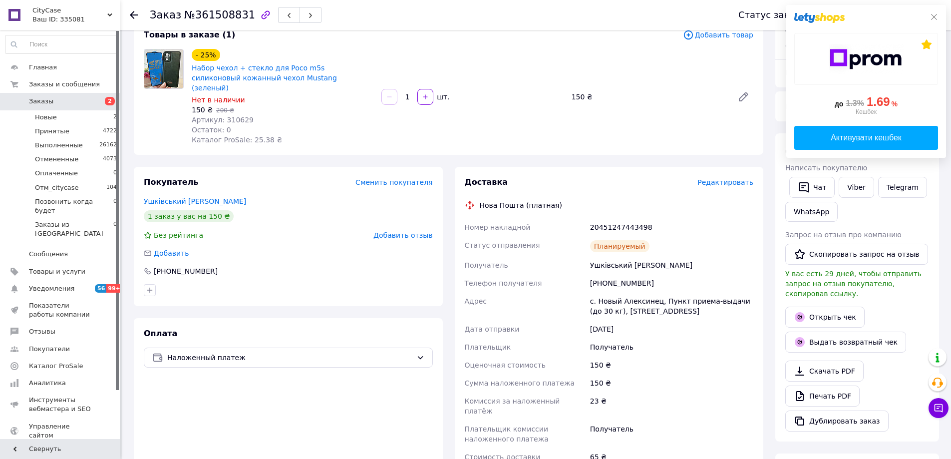
click at [934, 16] on icon at bounding box center [934, 17] width 6 height 6
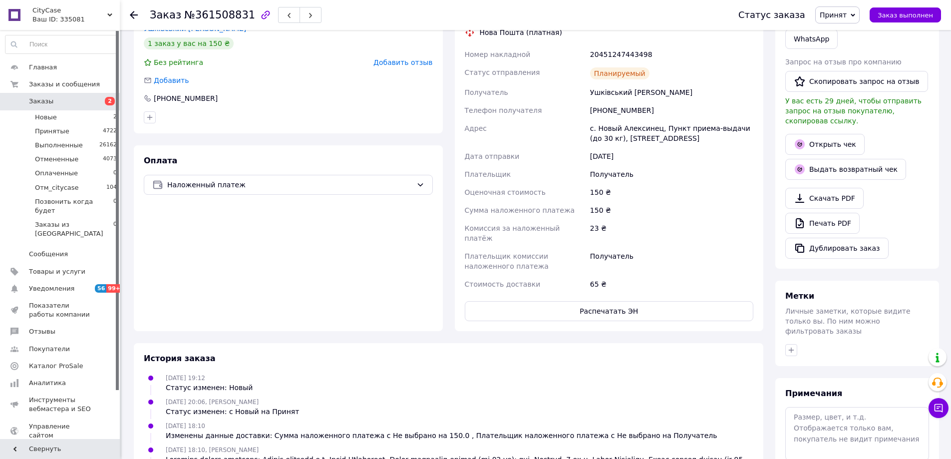
scroll to position [300, 0]
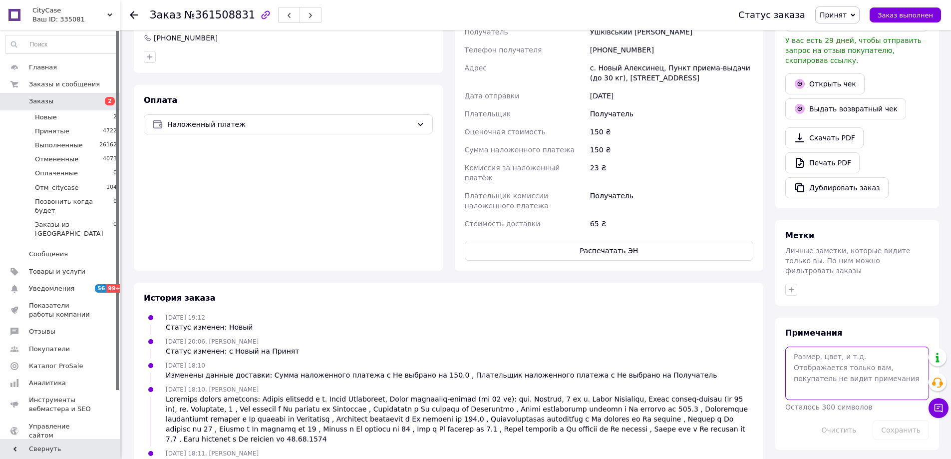
click at [826, 360] on textarea at bounding box center [858, 373] width 144 height 53
click at [905, 420] on button "Сохранить" at bounding box center [901, 430] width 56 height 20
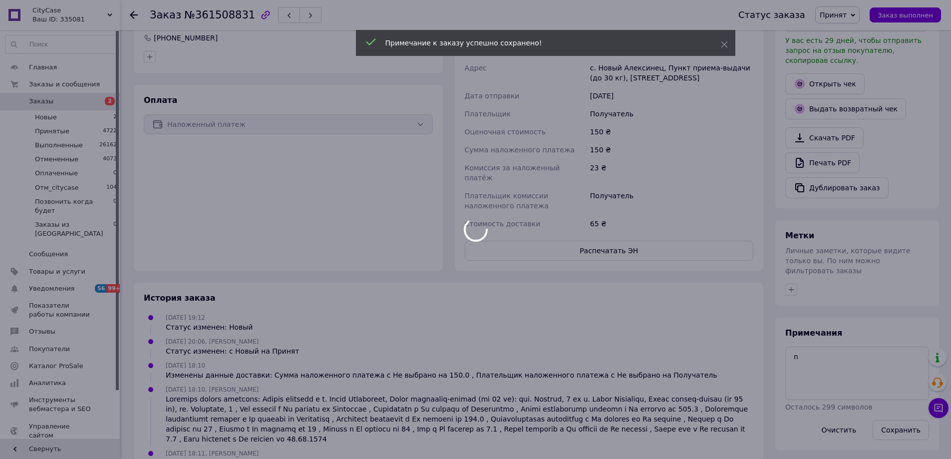
click at [832, 347] on div at bounding box center [475, 229] width 951 height 459
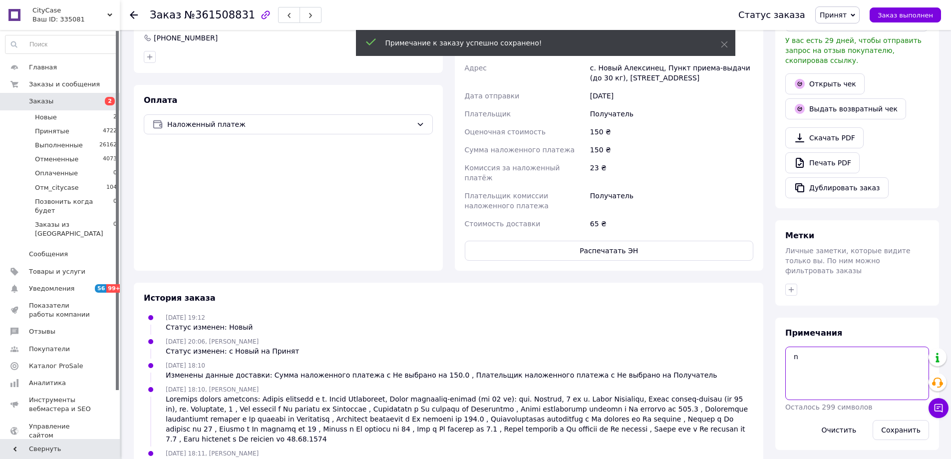
click at [821, 347] on textarea "n" at bounding box center [858, 373] width 144 height 53
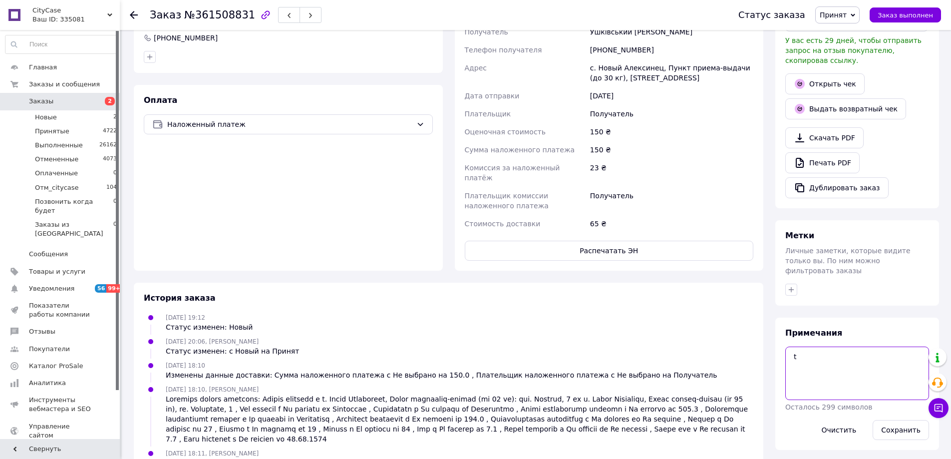
drag, startPoint x: 805, startPoint y: 333, endPoint x: 785, endPoint y: 333, distance: 20.0
click at [785, 333] on div "Примечания t Осталось 299 символов Очистить Сохранить" at bounding box center [858, 384] width 164 height 132
type textarea "т"
drag, startPoint x: 912, startPoint y: 413, endPoint x: 905, endPoint y: 401, distance: 14.1
click at [909, 420] on button "Сохранить" at bounding box center [901, 430] width 56 height 20
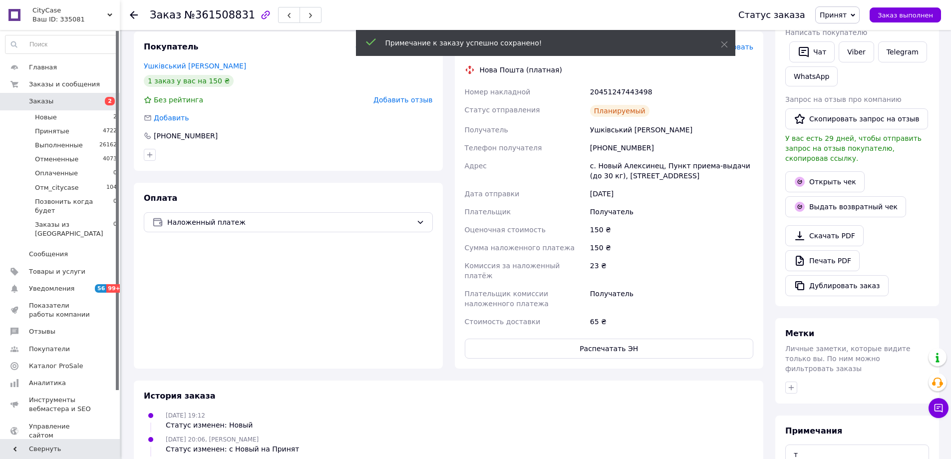
scroll to position [200, 0]
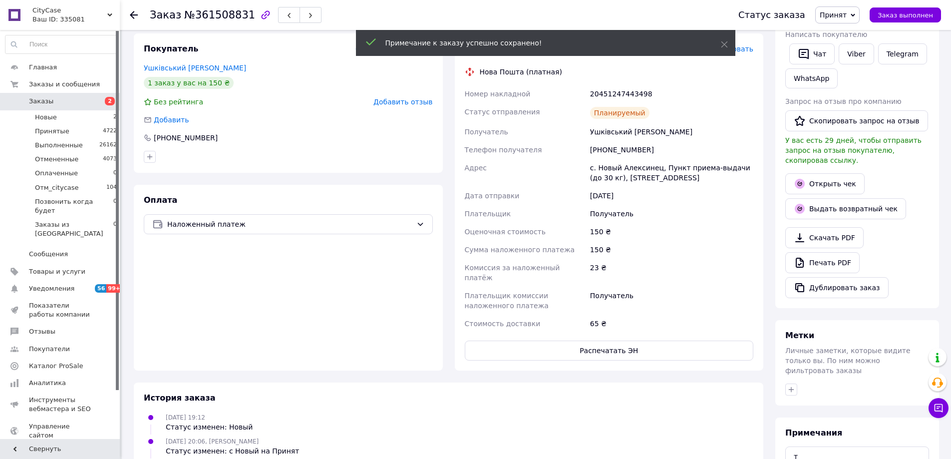
click at [847, 15] on span "Принят" at bounding box center [833, 15] width 27 height 8
click at [839, 34] on li "Выполнен" at bounding box center [861, 34] width 90 height 15
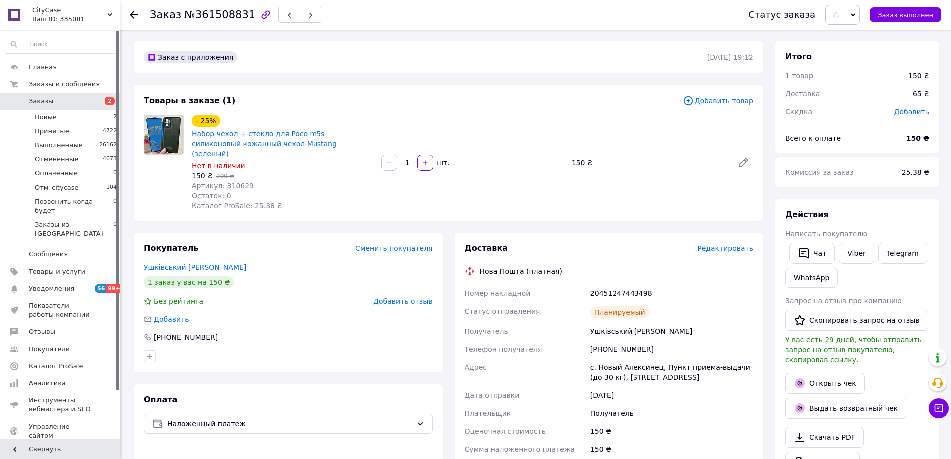
scroll to position [0, 0]
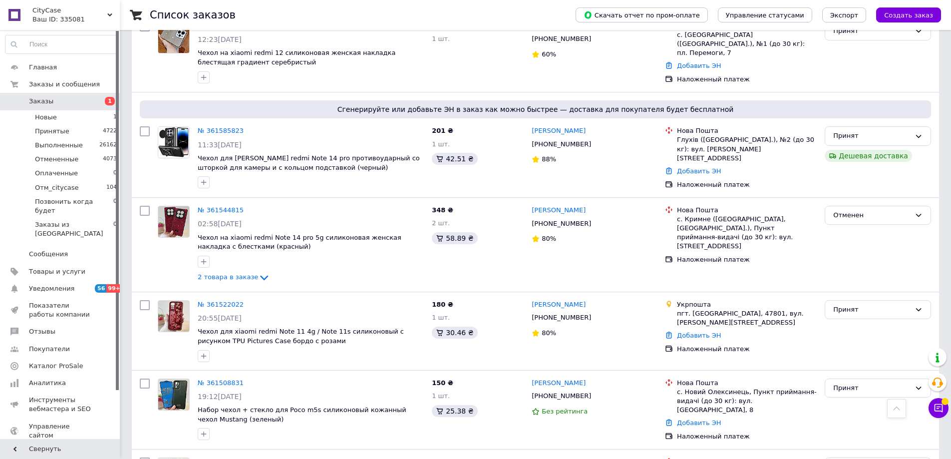
scroll to position [366, 0]
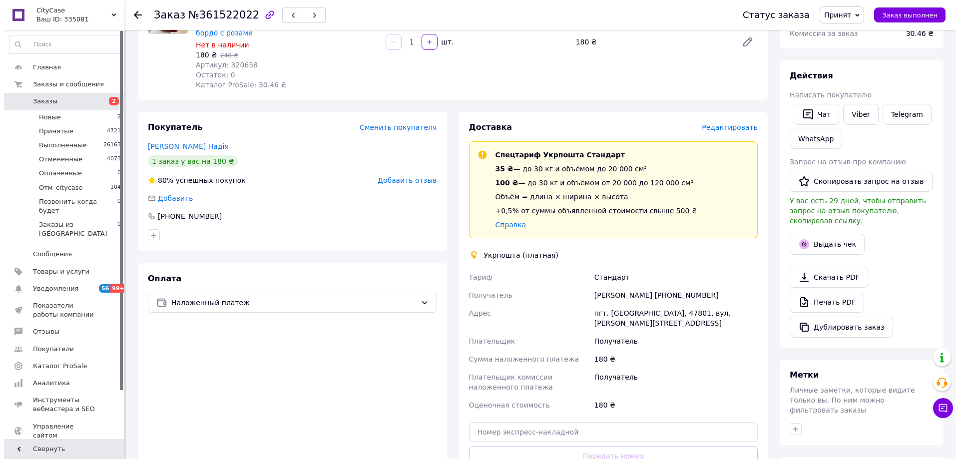
scroll to position [133, 0]
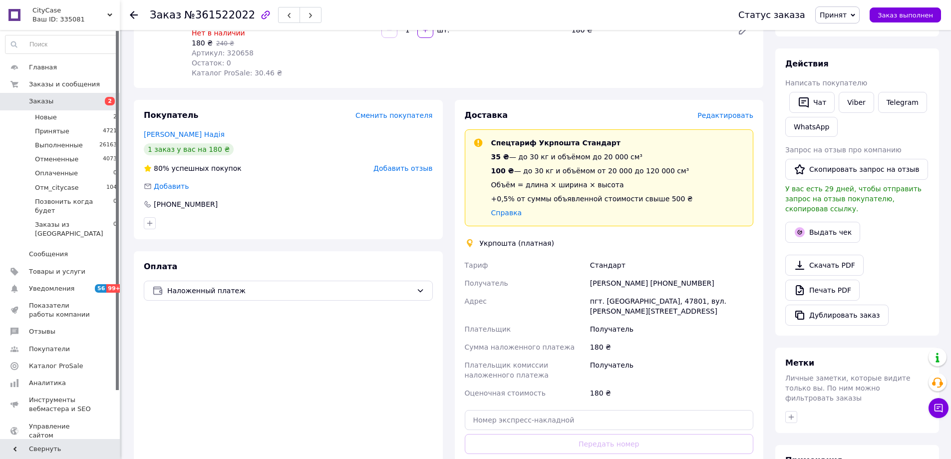
click at [722, 114] on span "Редактировать" at bounding box center [726, 115] width 56 height 8
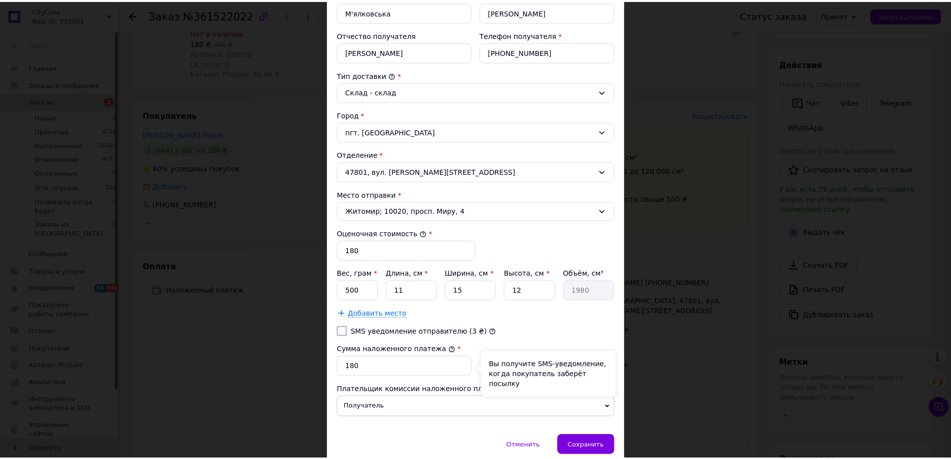
scroll to position [247, 0]
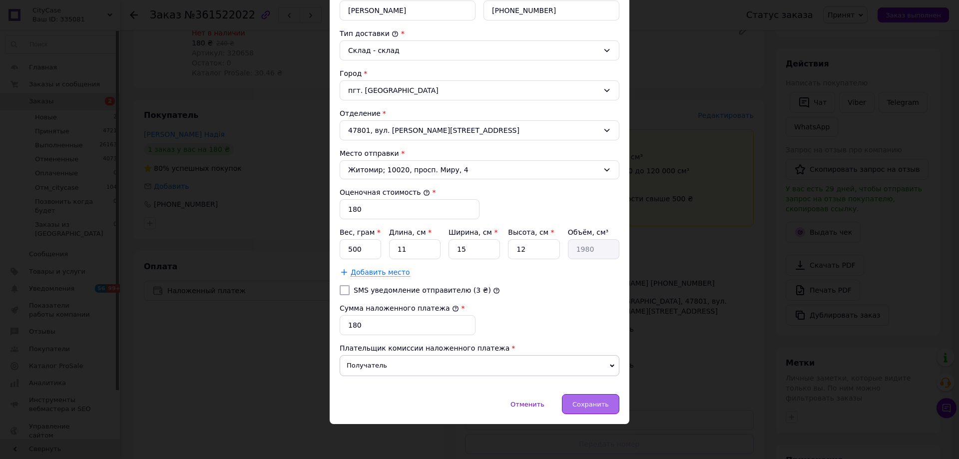
click at [596, 405] on span "Сохранить" at bounding box center [590, 404] width 36 height 7
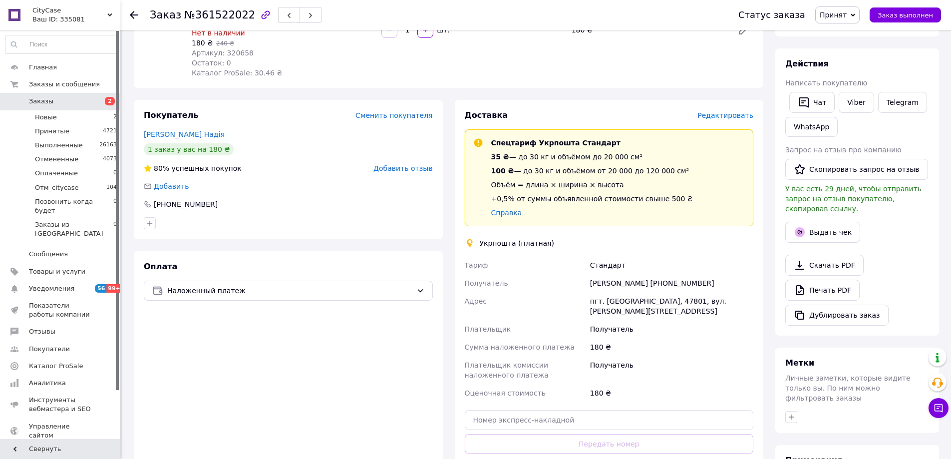
click at [666, 281] on div "[PERSON_NAME] [PHONE_NUMBER]" at bounding box center [671, 283] width 167 height 18
copy div "М'ялковська"
click at [594, 286] on div "[PERSON_NAME] [PHONE_NUMBER]" at bounding box center [671, 283] width 167 height 18
click at [593, 284] on div "[PERSON_NAME] [PHONE_NUMBER]" at bounding box center [671, 283] width 167 height 18
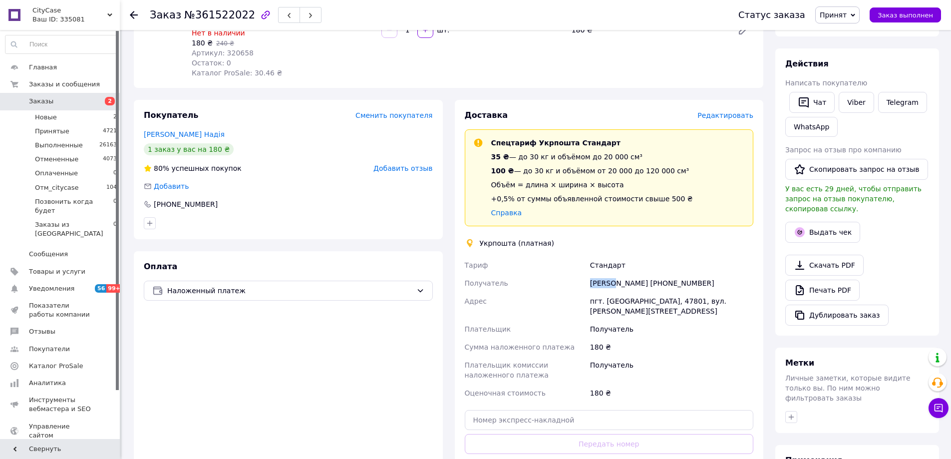
click at [593, 284] on div "[PERSON_NAME] [PHONE_NUMBER]" at bounding box center [671, 283] width 167 height 18
copy div "[PERSON_NAME]"
click at [640, 280] on div "[PERSON_NAME] [PHONE_NUMBER]" at bounding box center [671, 283] width 167 height 18
copy div "[PERSON_NAME]"
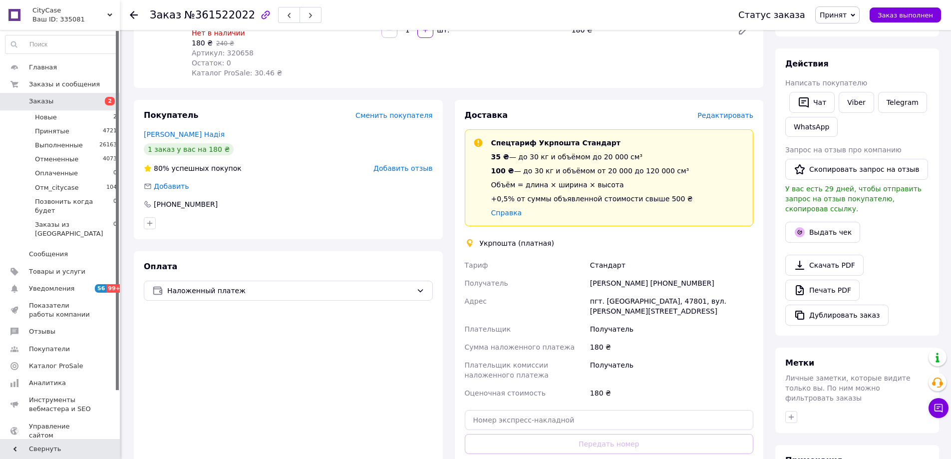
click at [722, 283] on div "[PERSON_NAME] [PHONE_NUMBER]" at bounding box center [671, 283] width 167 height 18
copy div "380989571876"
click at [664, 301] on div "пгт. [GEOGRAPHIC_DATA], 47801, вул. [PERSON_NAME][STREET_ADDRESS]" at bounding box center [671, 306] width 167 height 28
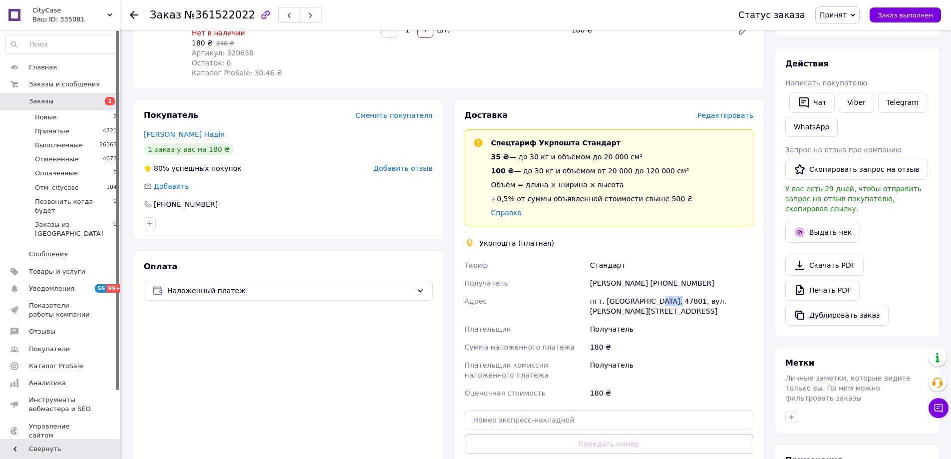
copy div "47801"
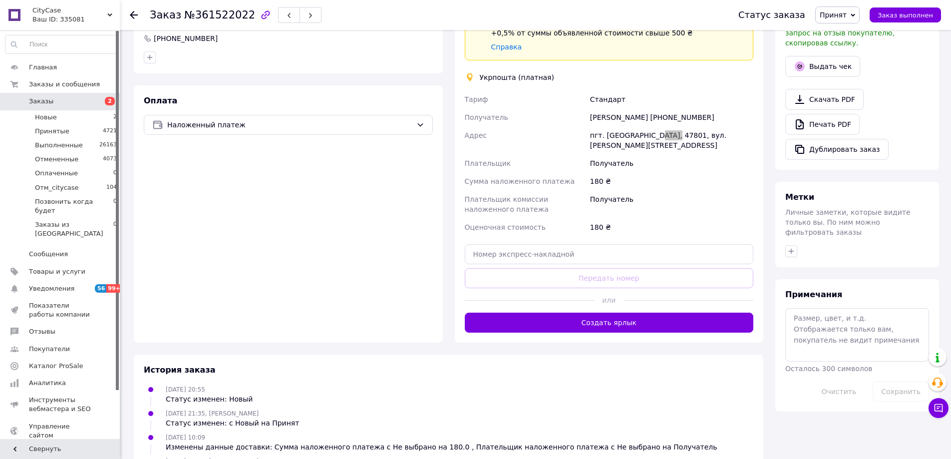
scroll to position [300, 0]
drag, startPoint x: 825, startPoint y: 317, endPoint x: 839, endPoint y: 320, distance: 13.8
click at [819, 317] on textarea at bounding box center [858, 334] width 144 height 53
paste textarea "0505369033535"
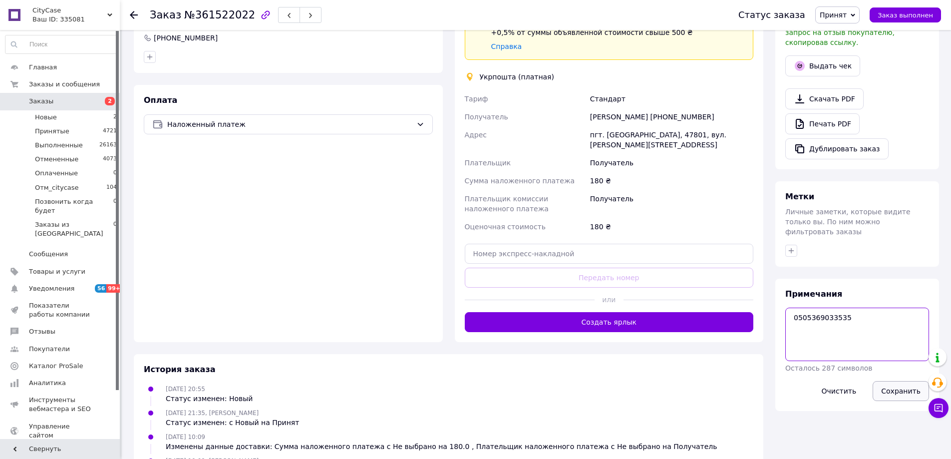
type textarea "0505369033535"
click at [898, 381] on button "Сохранить" at bounding box center [901, 391] width 56 height 20
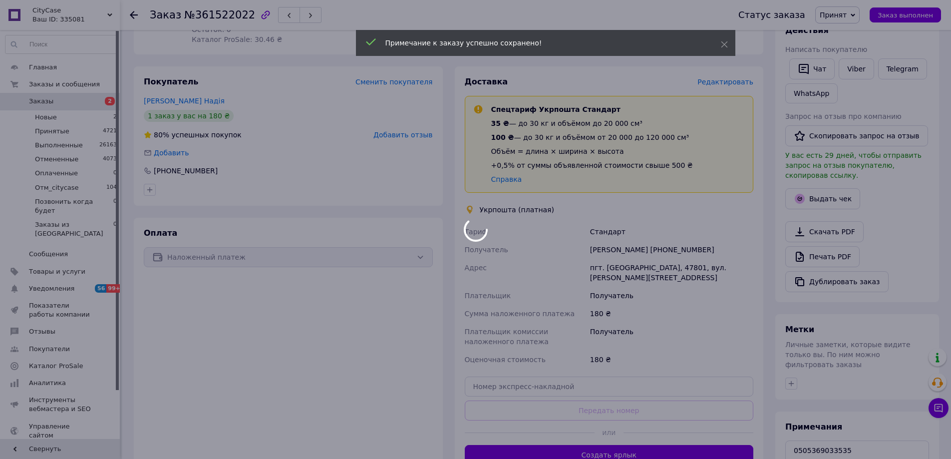
scroll to position [166, 0]
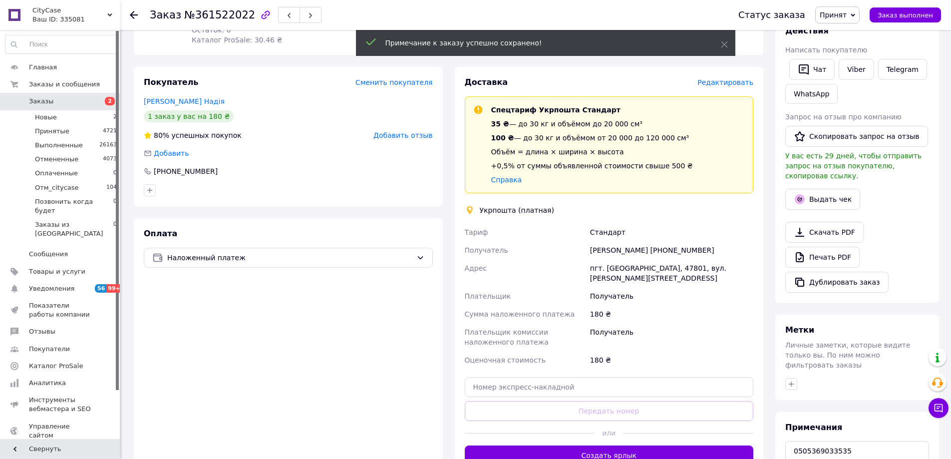
click at [716, 253] on div "[PERSON_NAME] [PHONE_NUMBER]" at bounding box center [671, 250] width 167 height 18
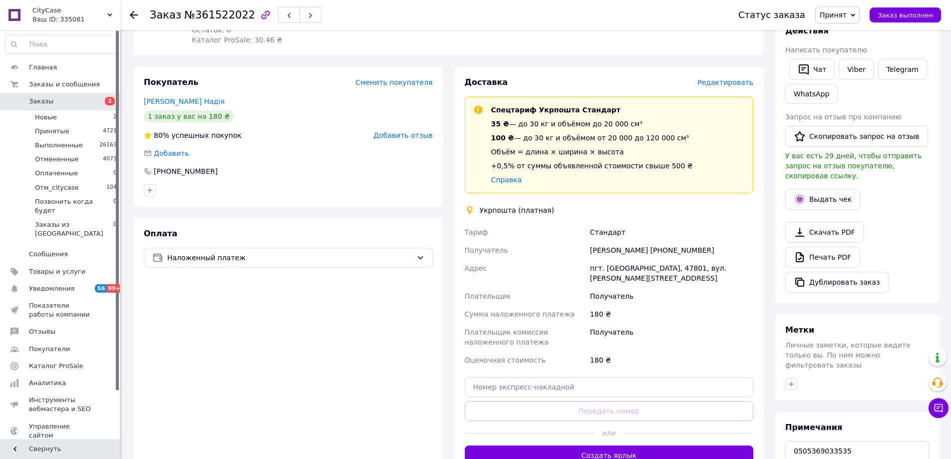
copy div "380989571876"
click at [815, 192] on button "Выдать чек" at bounding box center [823, 199] width 75 height 21
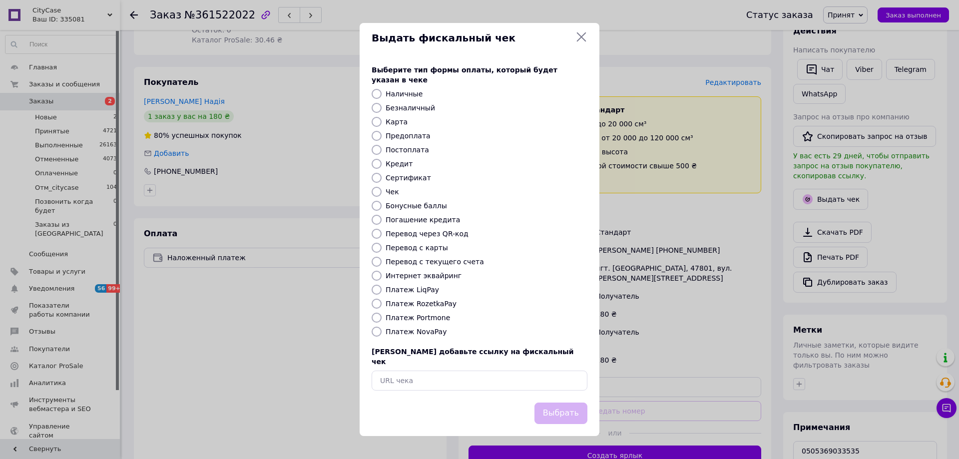
click at [404, 151] on label "Постоплата" at bounding box center [407, 150] width 43 height 8
click at [382, 151] on input "Постоплата" at bounding box center [377, 150] width 10 height 10
radio input "true"
click at [559, 406] on button "Выбрать" at bounding box center [560, 413] width 53 height 21
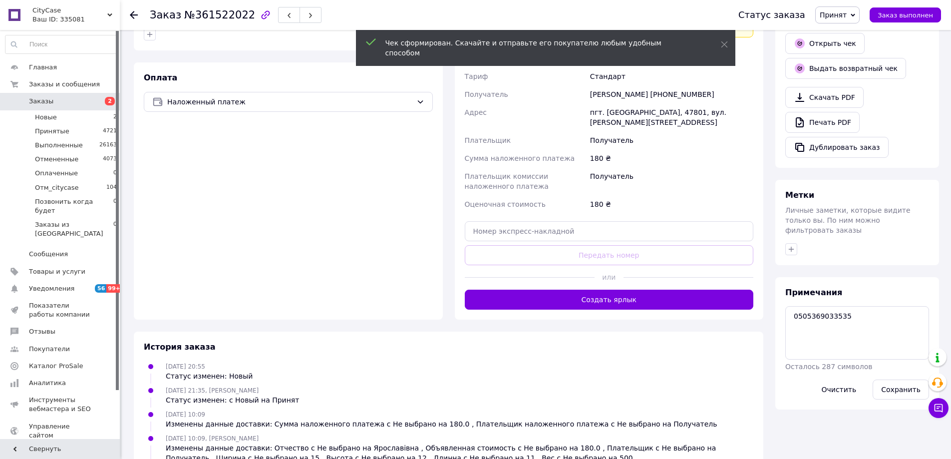
scroll to position [333, 0]
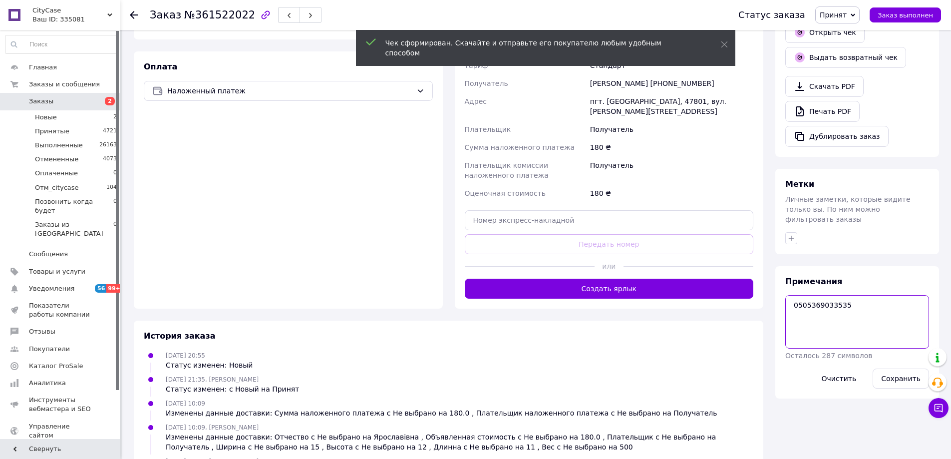
click at [813, 295] on textarea "0505369033535" at bounding box center [858, 321] width 144 height 53
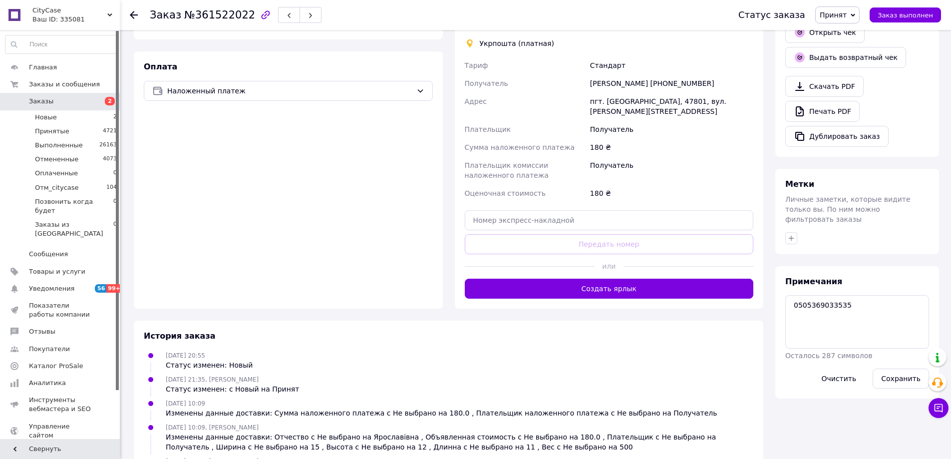
click at [719, 23] on div "Заказ №361522022" at bounding box center [434, 15] width 569 height 30
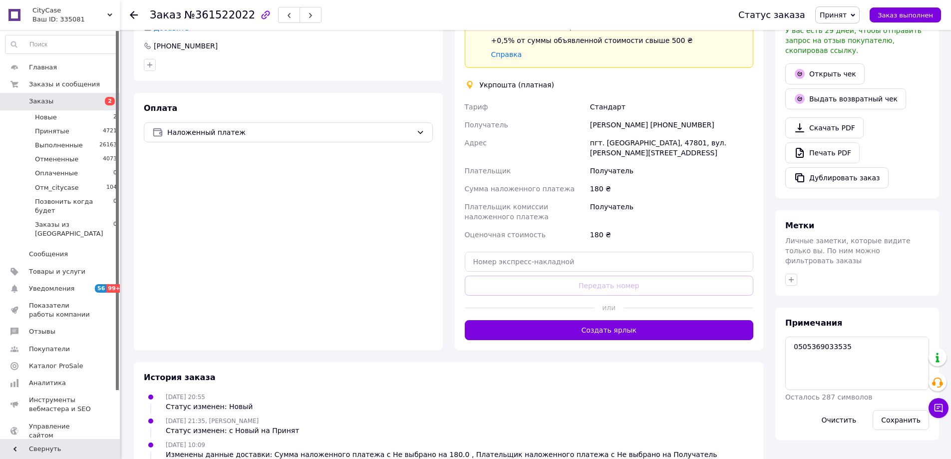
scroll to position [300, 0]
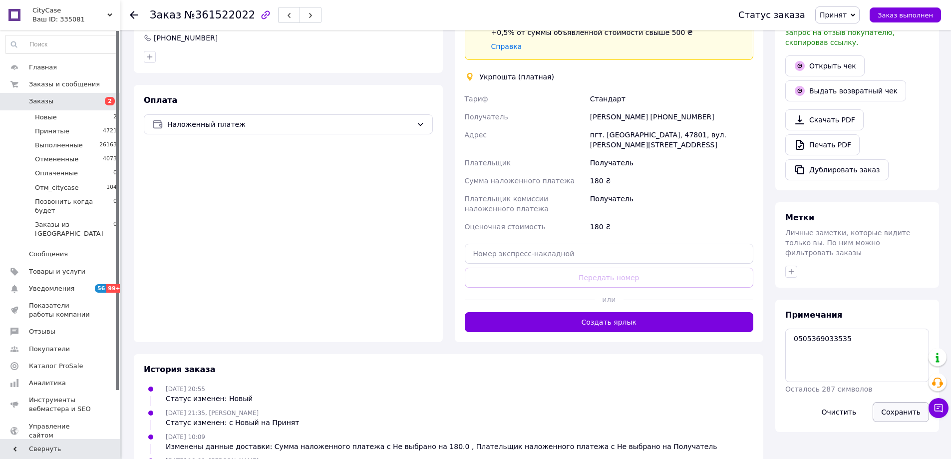
click at [909, 402] on button "Сохранить" at bounding box center [901, 412] width 56 height 20
click at [847, 15] on span "Принят" at bounding box center [833, 15] width 27 height 8
click at [721, 402] on div "11.09.2025 20:55 Статус изменен: Новый" at bounding box center [449, 394] width 618 height 20
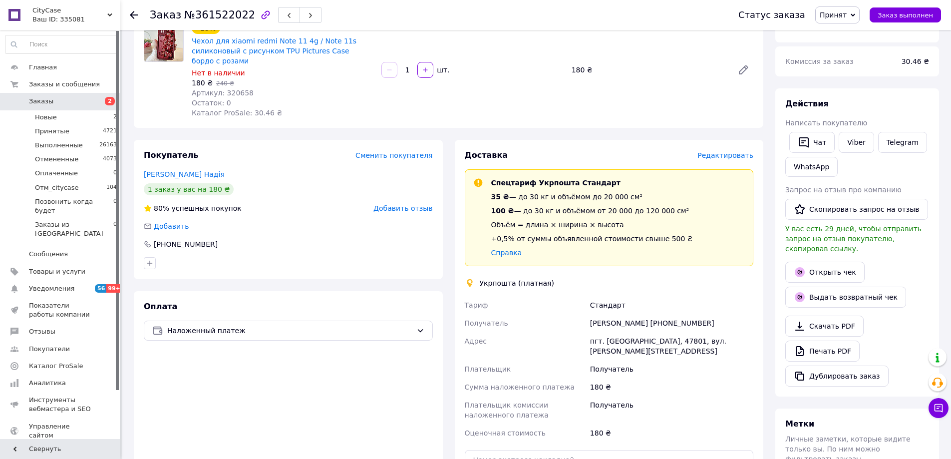
scroll to position [33, 0]
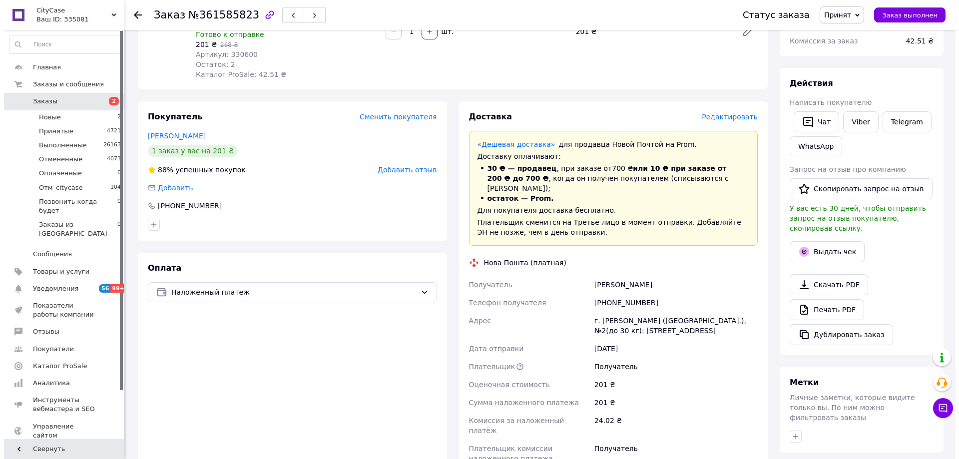
scroll to position [133, 0]
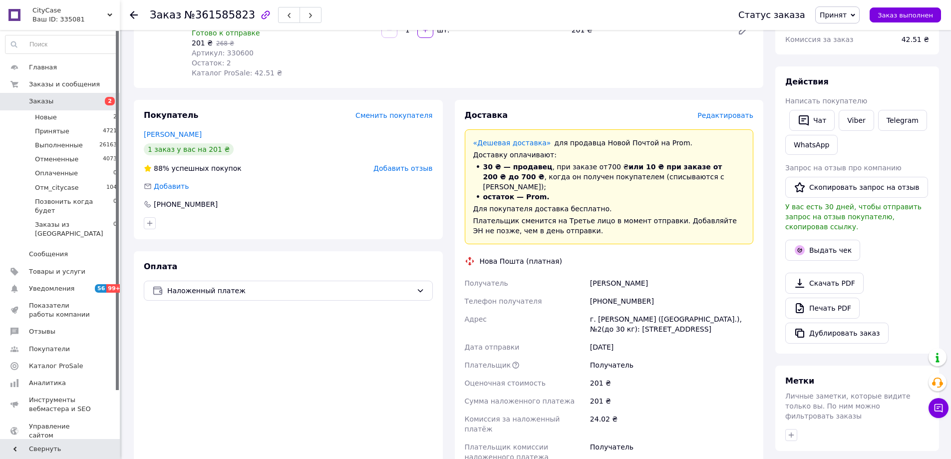
click at [732, 111] on span "Редактировать" at bounding box center [726, 115] width 56 height 8
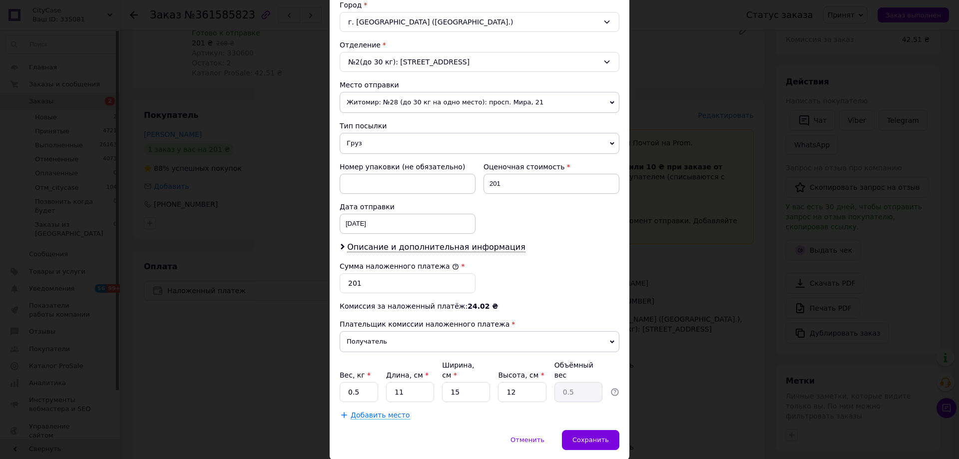
scroll to position [300, 0]
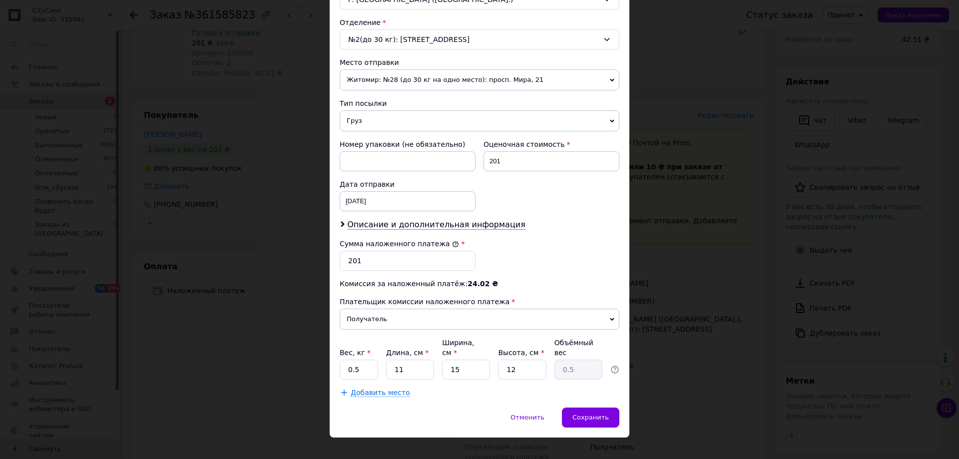
click at [362, 120] on span "Груз" at bounding box center [480, 120] width 280 height 21
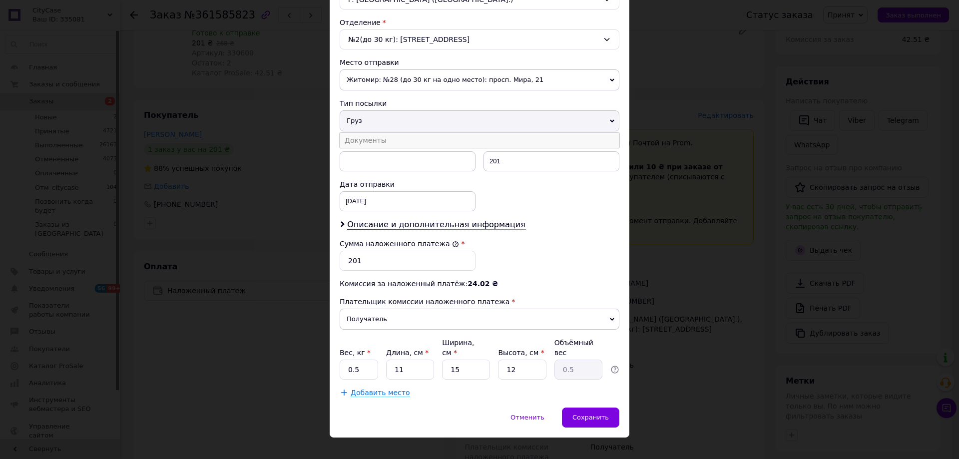
click at [387, 140] on li "Документы" at bounding box center [480, 140] width 280 height 15
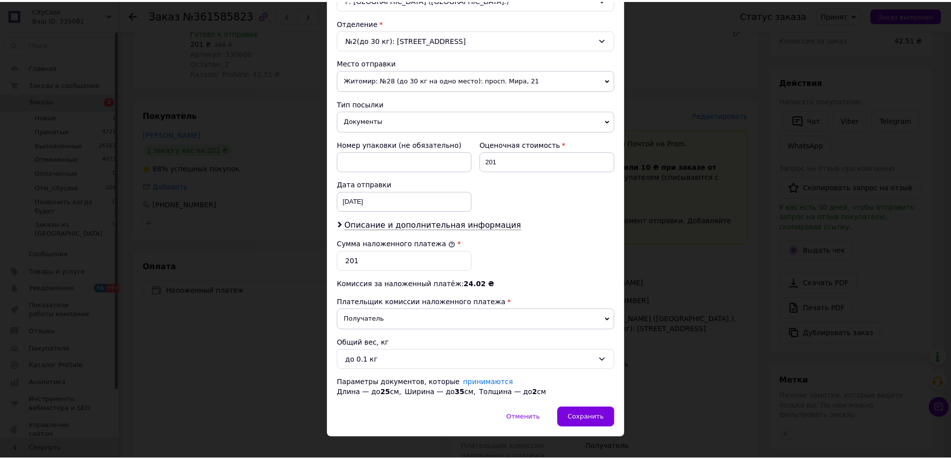
scroll to position [313, 0]
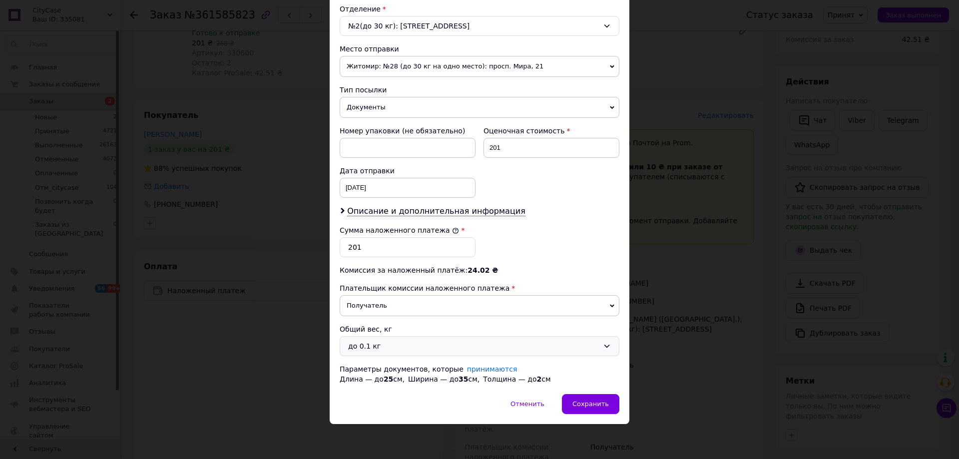
click at [384, 338] on div "до 0.1 кг" at bounding box center [480, 346] width 280 height 20
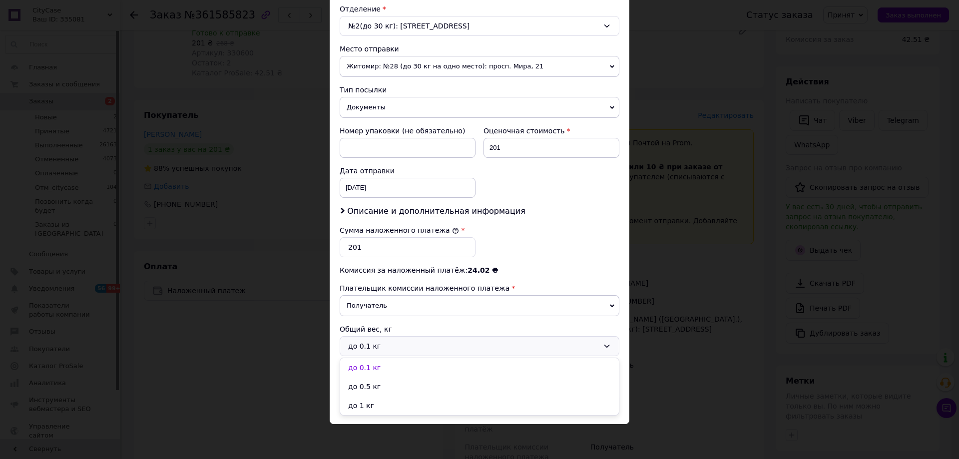
drag, startPoint x: 380, startPoint y: 408, endPoint x: 579, endPoint y: 396, distance: 199.6
click at [382, 407] on li "до 1 кг" at bounding box center [479, 405] width 279 height 19
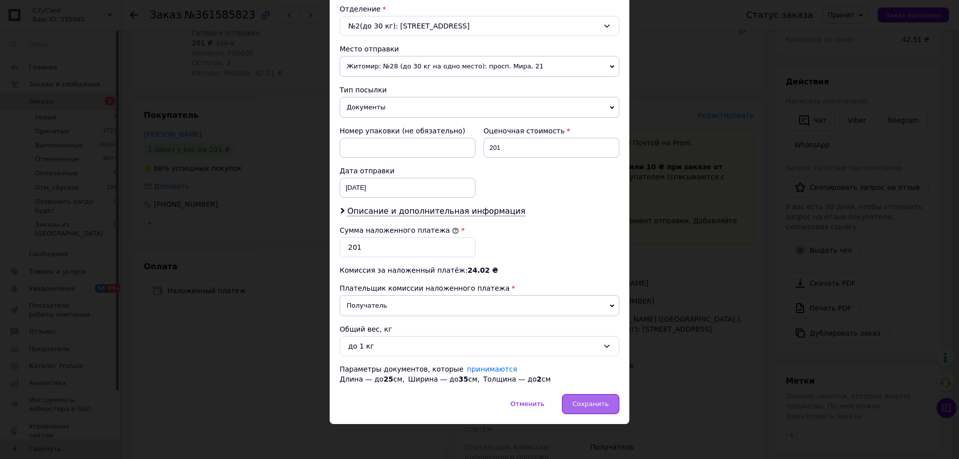
click at [585, 398] on div "Сохранить" at bounding box center [590, 404] width 57 height 20
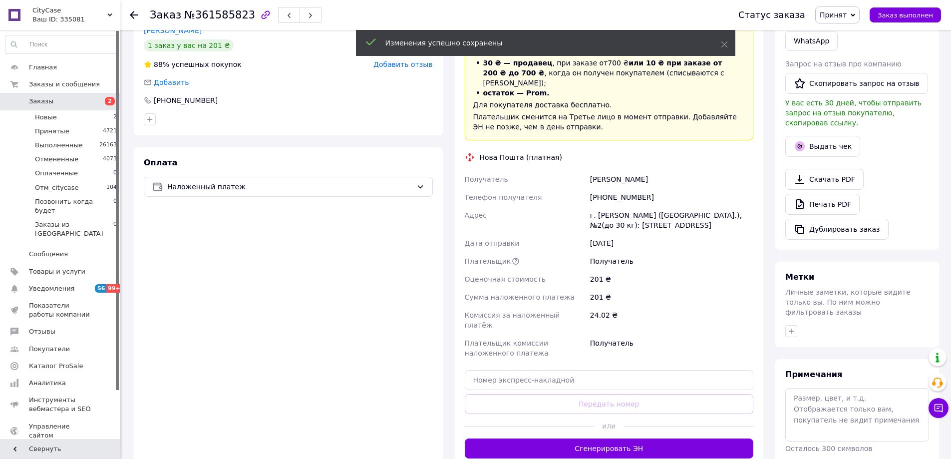
scroll to position [266, 0]
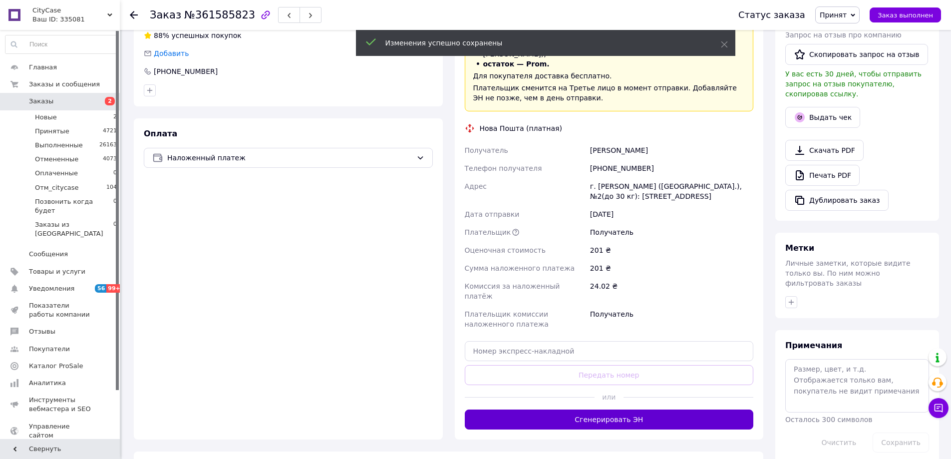
click at [560, 410] on button "Сгенерировать ЭН" at bounding box center [609, 420] width 289 height 20
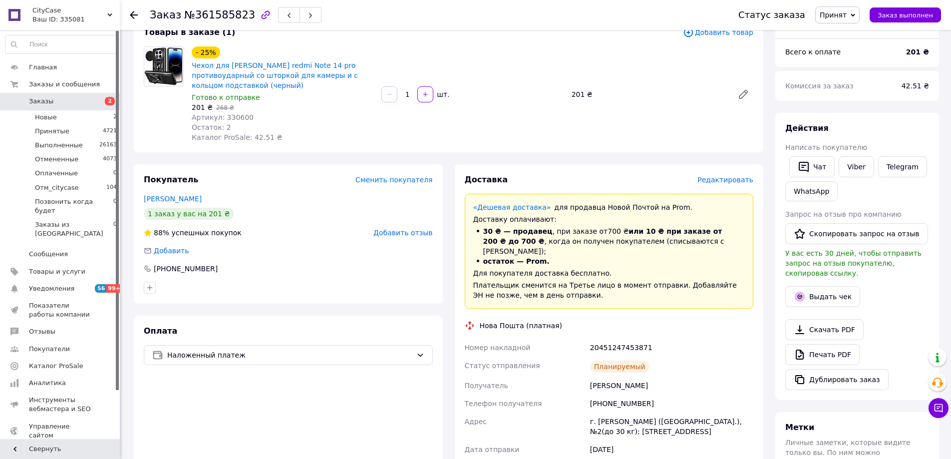
scroll to position [100, 0]
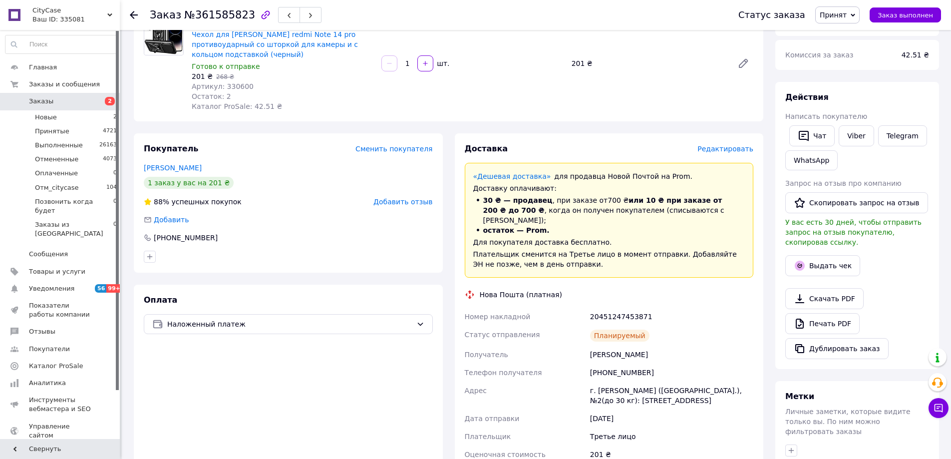
click at [626, 364] on div "+380661157386" at bounding box center [671, 373] width 167 height 18
click at [625, 364] on div "+380661157386" at bounding box center [671, 373] width 167 height 18
copy div "380661157386"
click at [827, 255] on button "Выдать чек" at bounding box center [823, 265] width 75 height 21
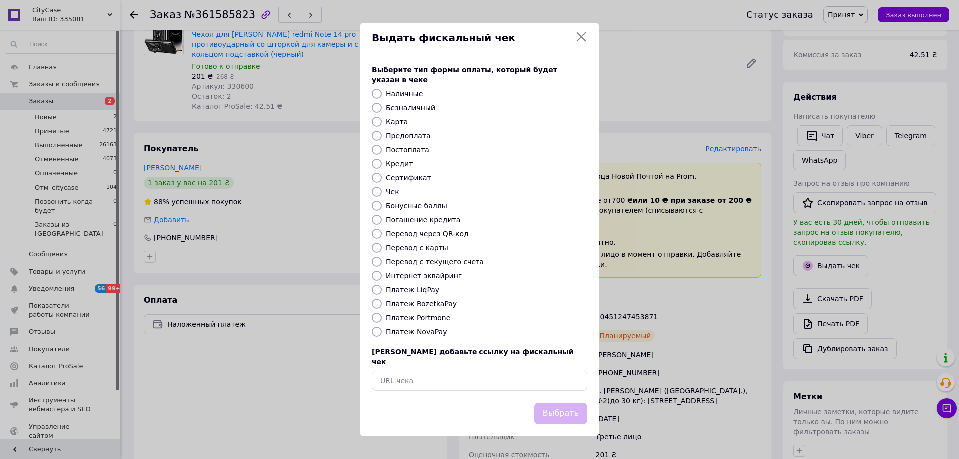
click at [410, 150] on label "Постоплата" at bounding box center [407, 150] width 43 height 8
click at [382, 150] on input "Постоплата" at bounding box center [377, 150] width 10 height 10
radio input "true"
click at [555, 403] on button "Выбрать" at bounding box center [560, 413] width 53 height 21
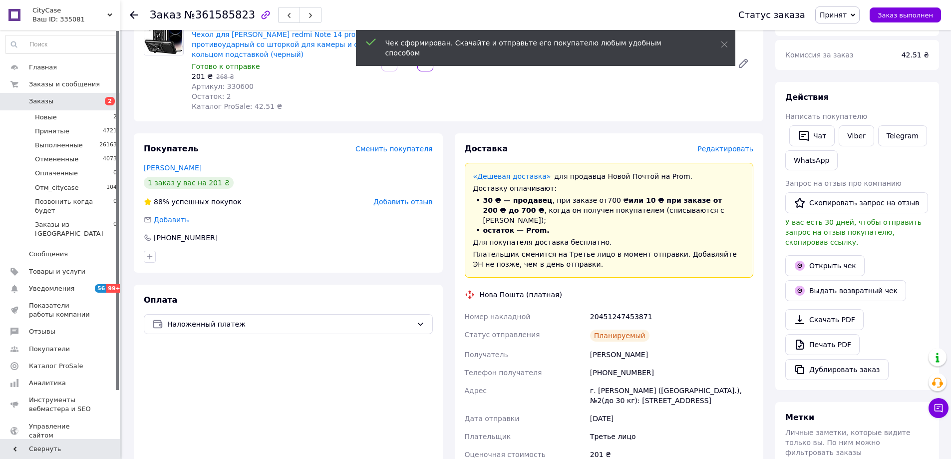
click at [615, 308] on div "20451247453871" at bounding box center [671, 317] width 167 height 18
copy div "20451247453871"
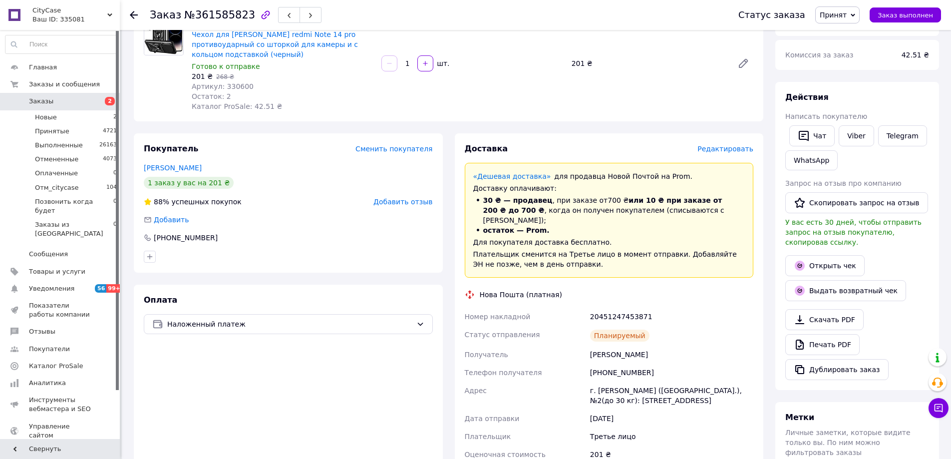
click at [701, 21] on div "Заказ №361585823" at bounding box center [434, 15] width 569 height 30
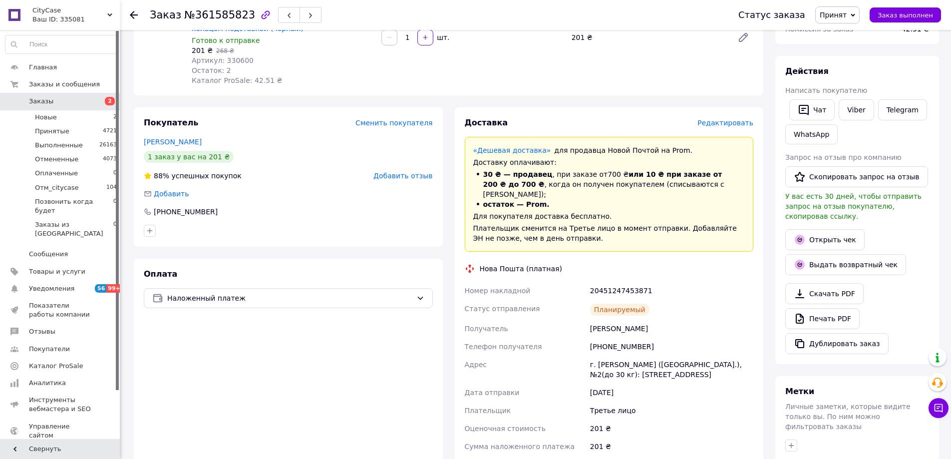
scroll to position [133, 0]
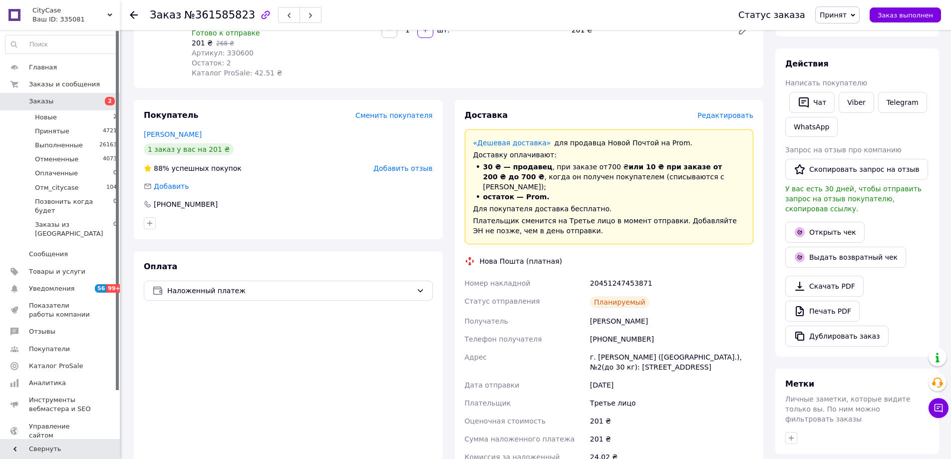
click at [842, 15] on span "Принят" at bounding box center [833, 15] width 27 height 8
click at [841, 38] on li "Выполнен" at bounding box center [861, 34] width 90 height 15
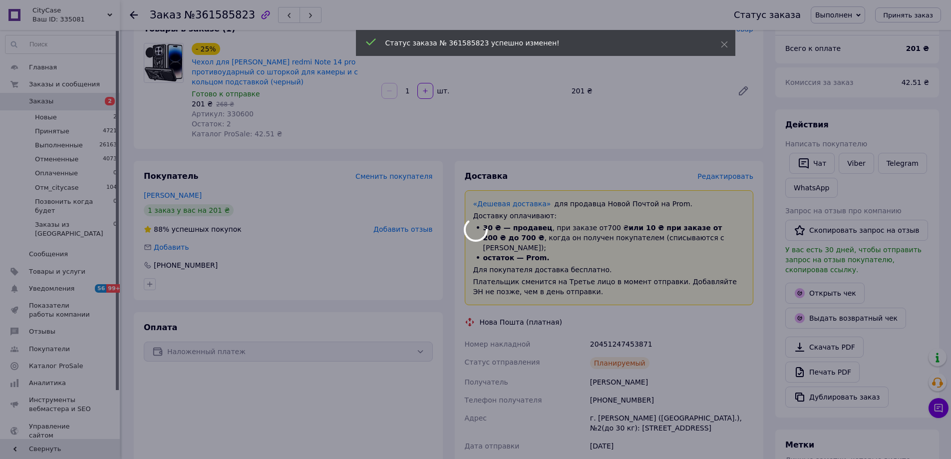
scroll to position [0, 0]
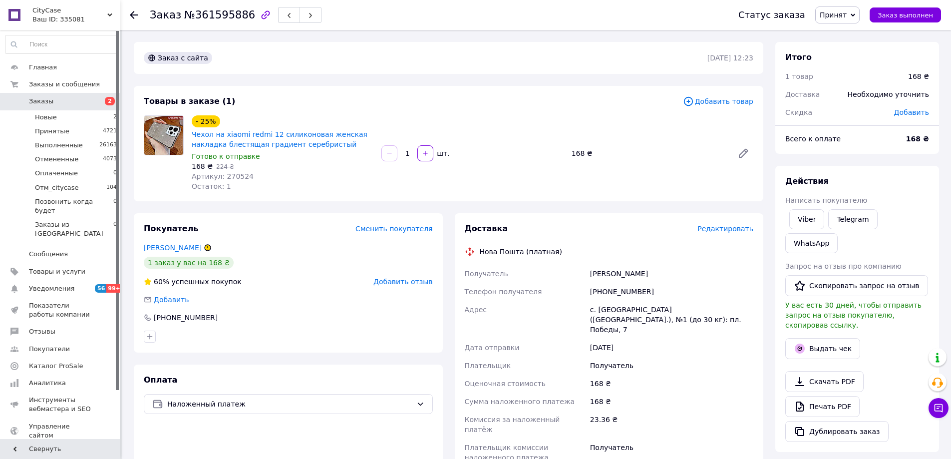
click at [619, 288] on div "[PHONE_NUMBER]" at bounding box center [671, 292] width 167 height 18
copy div "380660953810"
click at [724, 226] on span "Редактировать" at bounding box center [726, 229] width 56 height 8
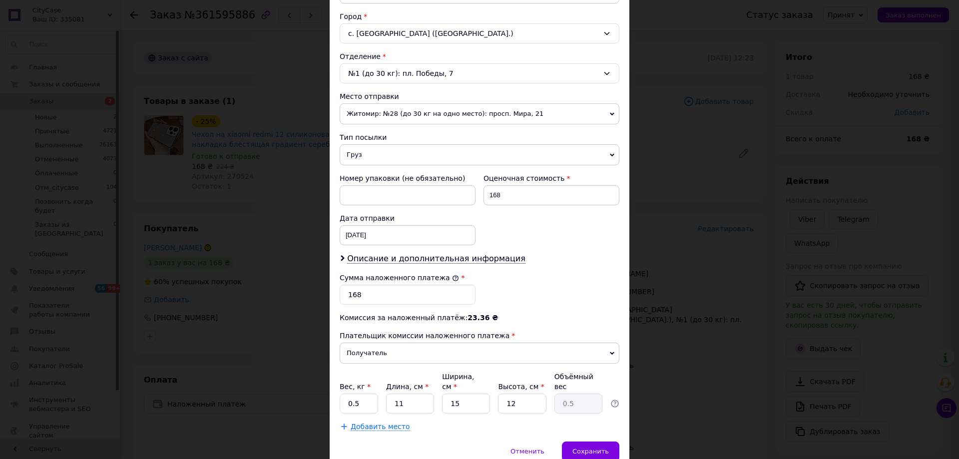
scroll to position [266, 0]
click at [391, 150] on span "Груз" at bounding box center [480, 154] width 280 height 21
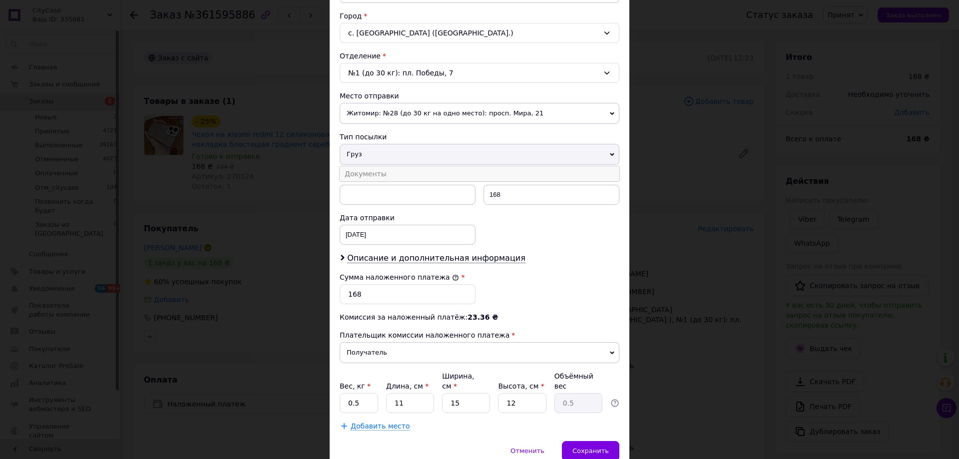
drag, startPoint x: 389, startPoint y: 170, endPoint x: 399, endPoint y: 185, distance: 18.4
click at [388, 170] on li "Документы" at bounding box center [480, 173] width 280 height 15
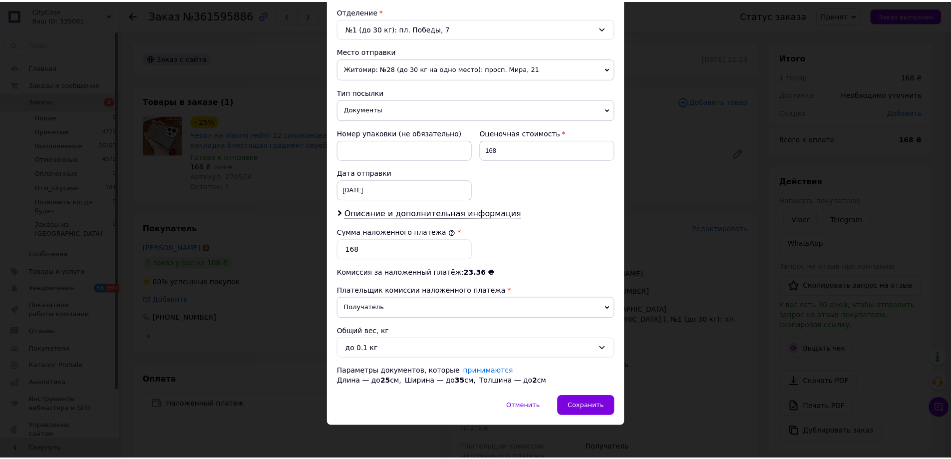
scroll to position [313, 0]
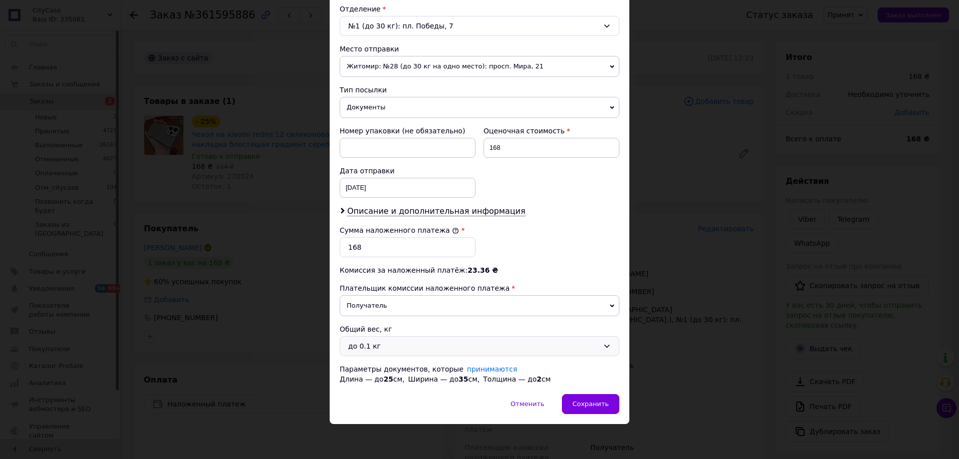
click at [368, 351] on div "до 0.1 кг" at bounding box center [473, 346] width 251 height 11
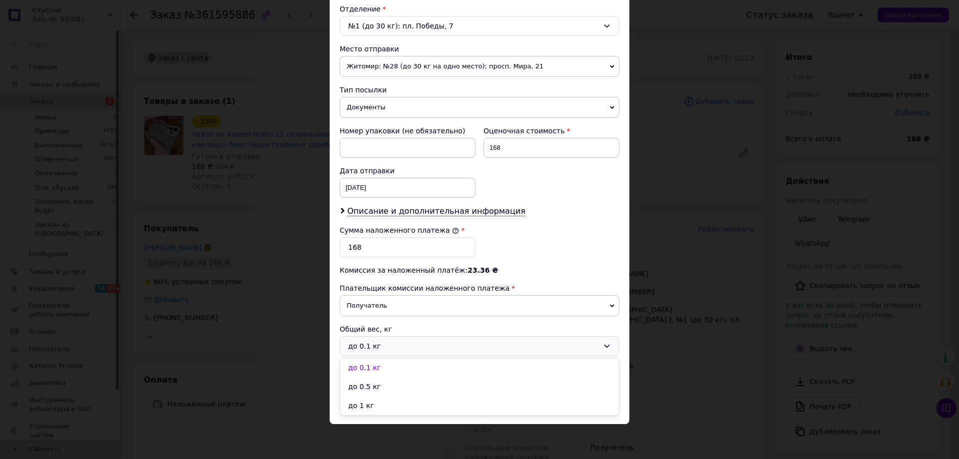
drag, startPoint x: 373, startPoint y: 405, endPoint x: 388, endPoint y: 399, distance: 16.1
click at [372, 406] on li "до 1 кг" at bounding box center [479, 405] width 279 height 19
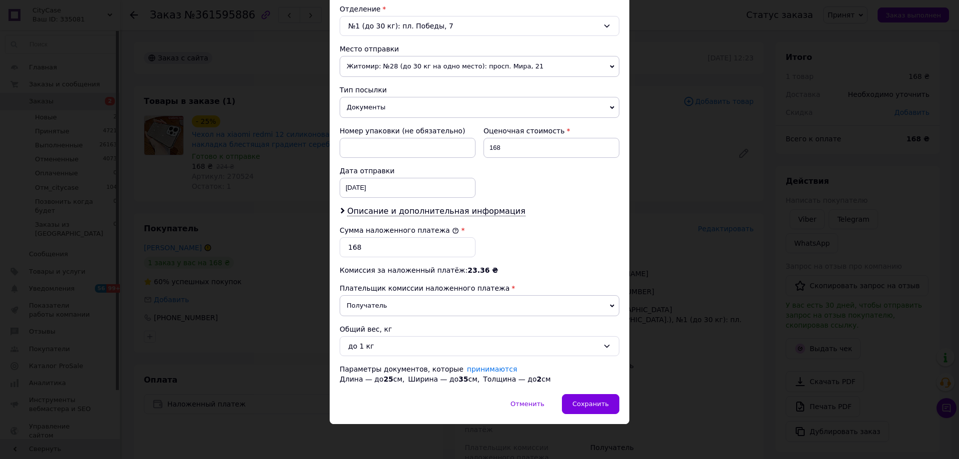
click at [625, 408] on div "Отменить   Сохранить" at bounding box center [480, 409] width 300 height 30
click at [599, 406] on span "Сохранить" at bounding box center [590, 403] width 36 height 7
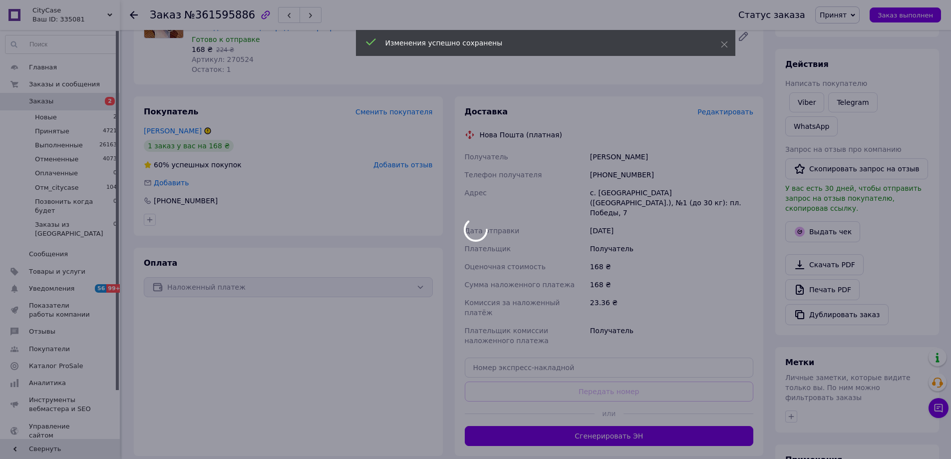
scroll to position [133, 0]
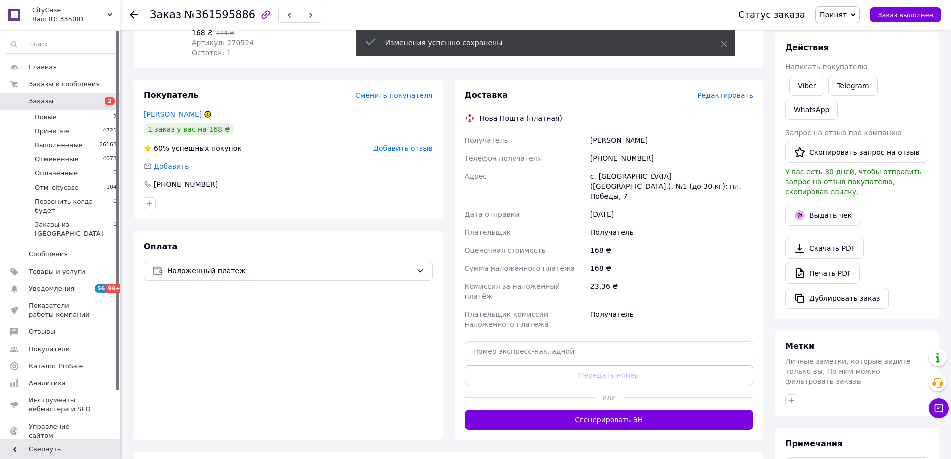
click at [602, 410] on button "Сгенерировать ЭН" at bounding box center [609, 420] width 289 height 20
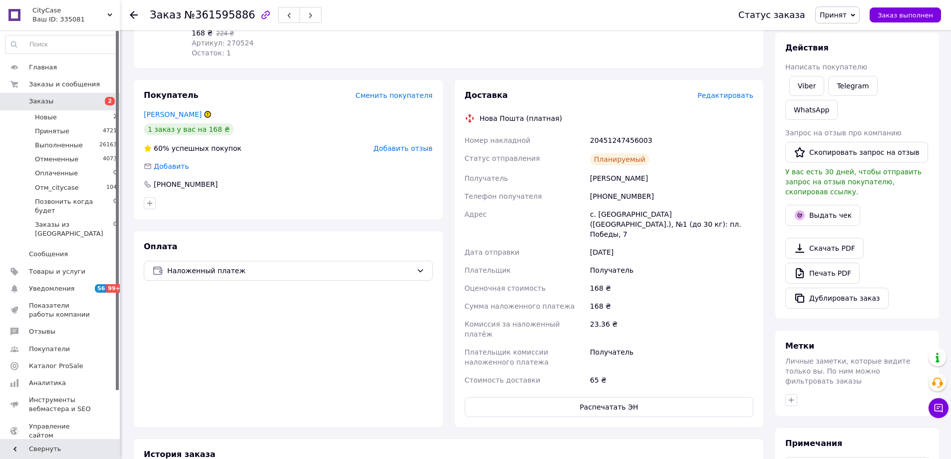
click at [625, 196] on div "[PHONE_NUMBER]" at bounding box center [671, 196] width 167 height 18
copy div "380660953810"
click at [862, 87] on link "Telegram" at bounding box center [853, 86] width 49 height 20
click at [851, 88] on link "Telegram" at bounding box center [853, 86] width 49 height 20
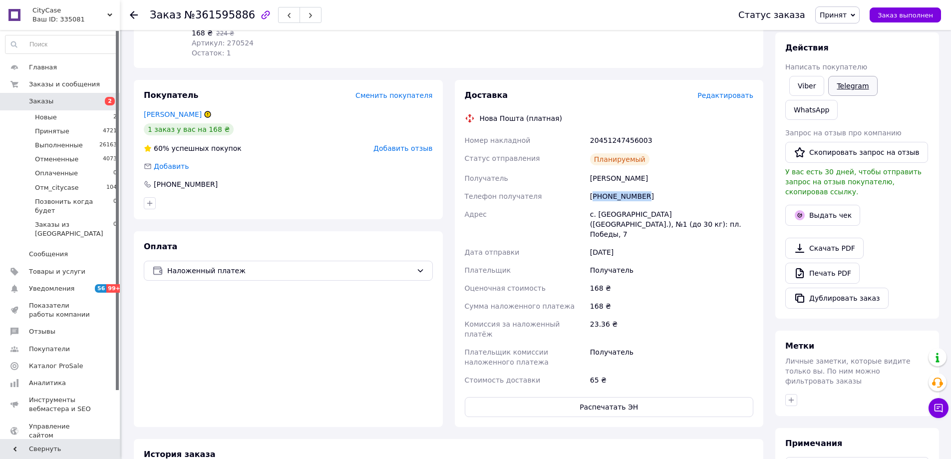
click at [841, 84] on link "Telegram" at bounding box center [853, 86] width 49 height 20
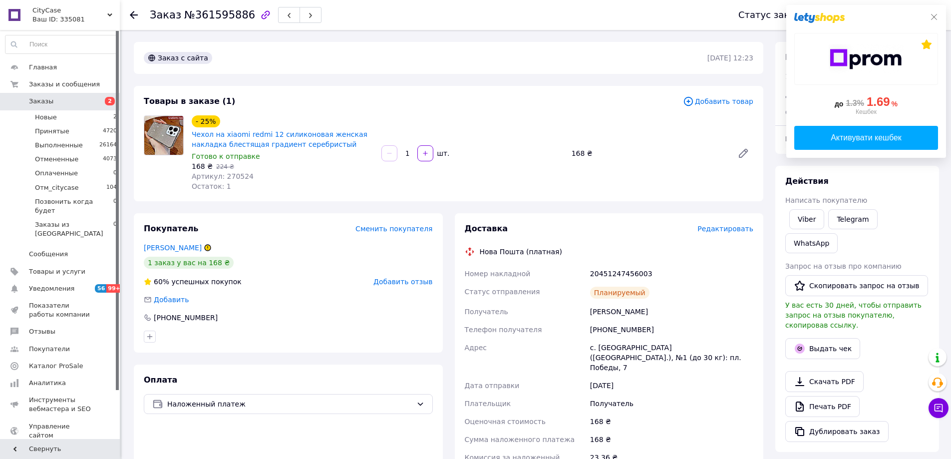
click at [934, 17] on icon at bounding box center [934, 17] width 8 height 8
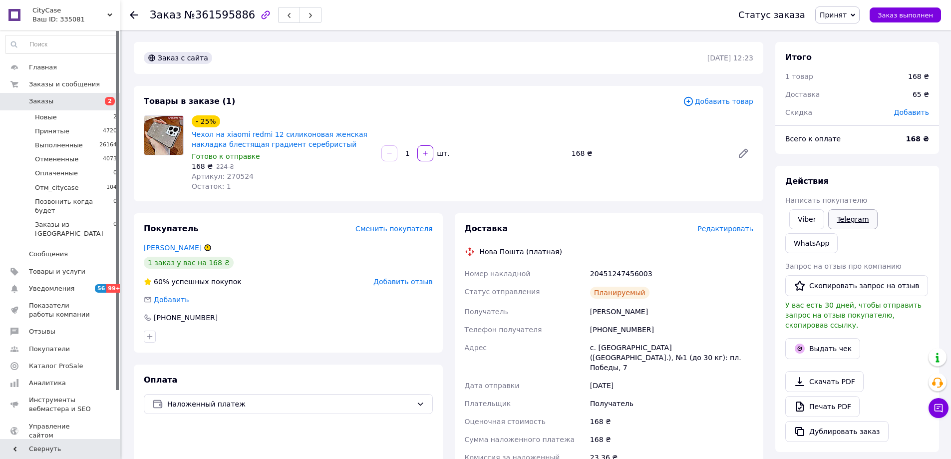
click at [840, 222] on link "Telegram" at bounding box center [853, 219] width 49 height 20
click at [838, 233] on link "WhatsApp" at bounding box center [812, 243] width 52 height 20
